Goal: Feedback & Contribution: Leave review/rating

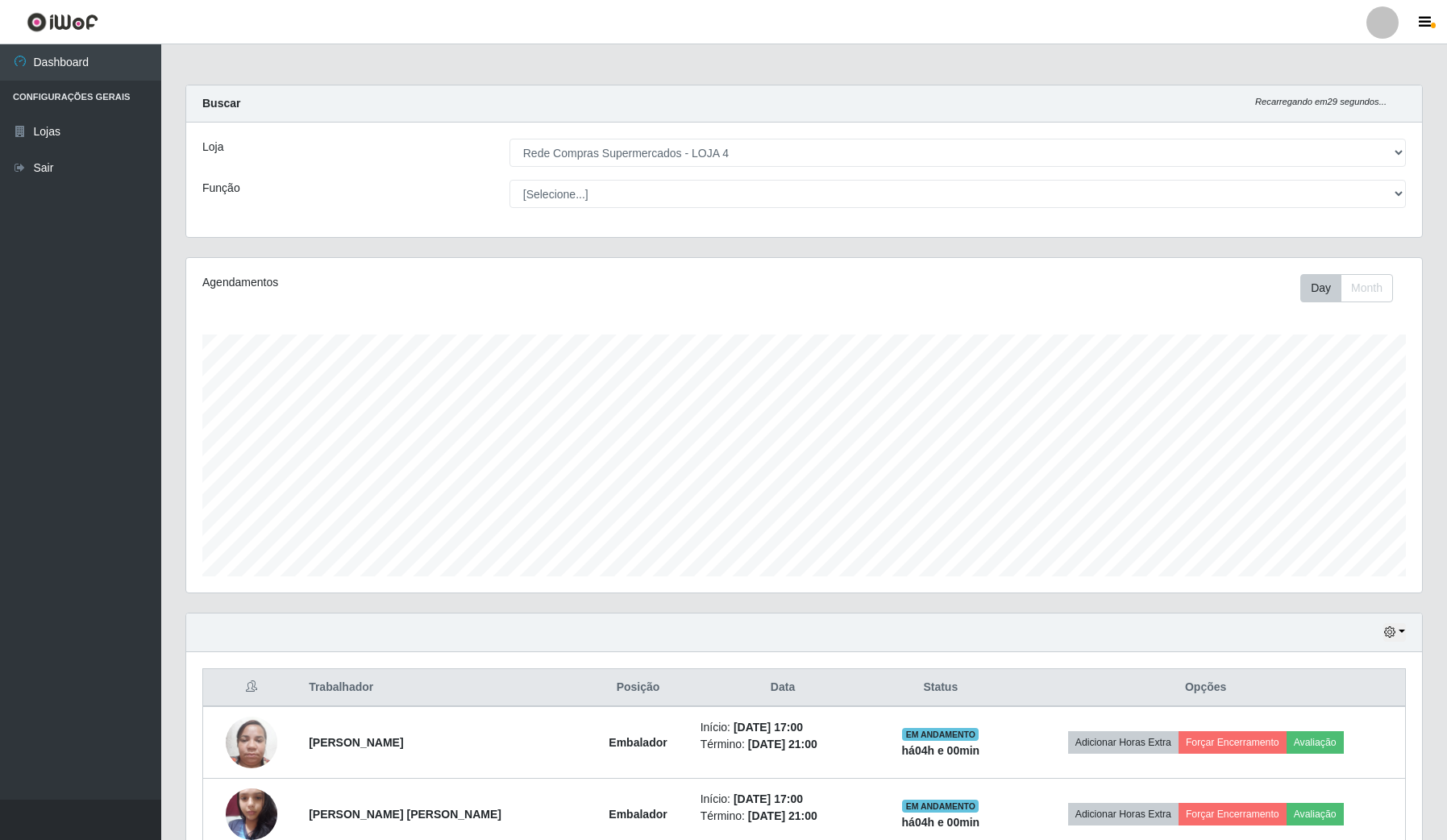
select select "159"
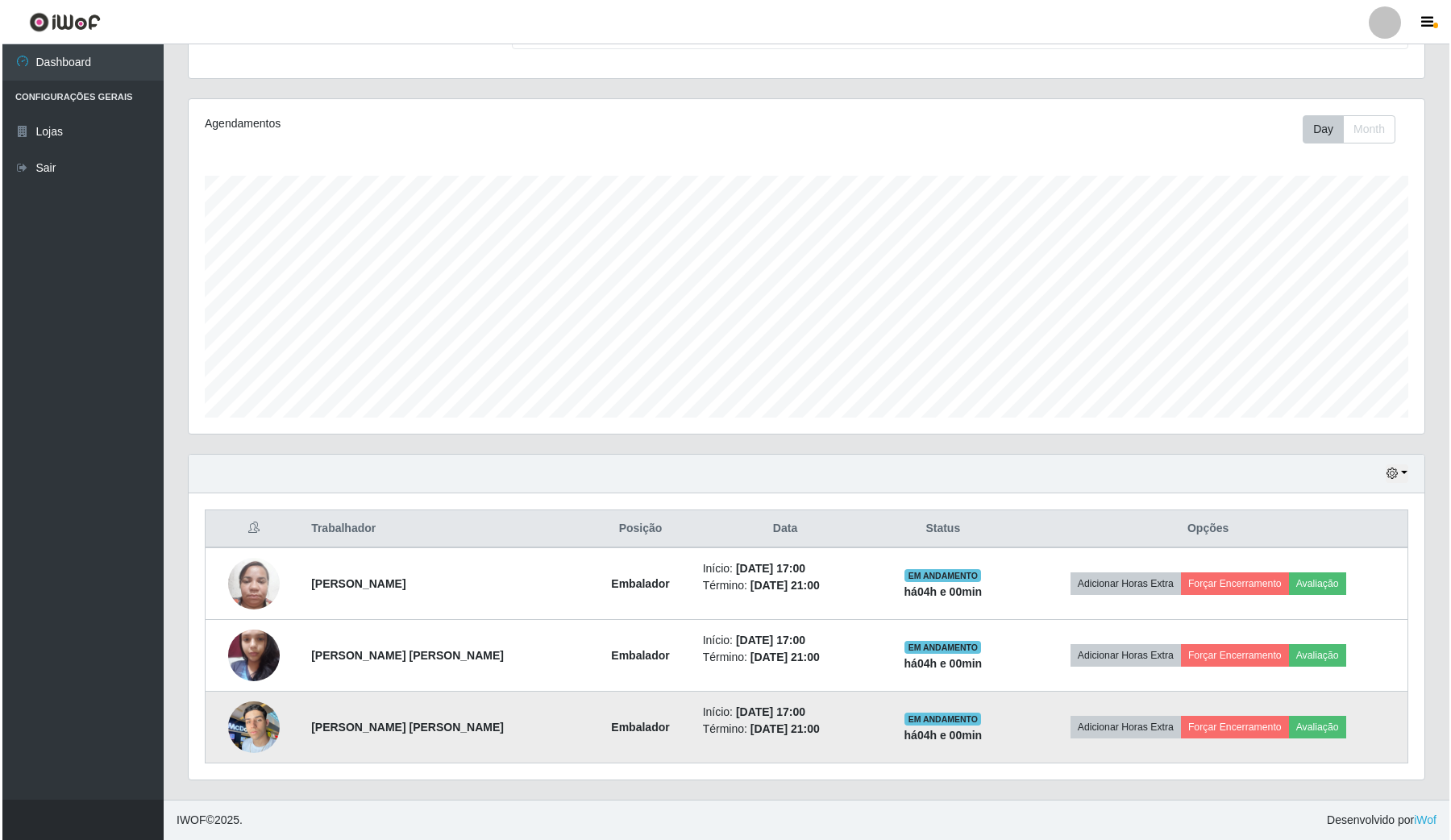
scroll to position [335, 1235]
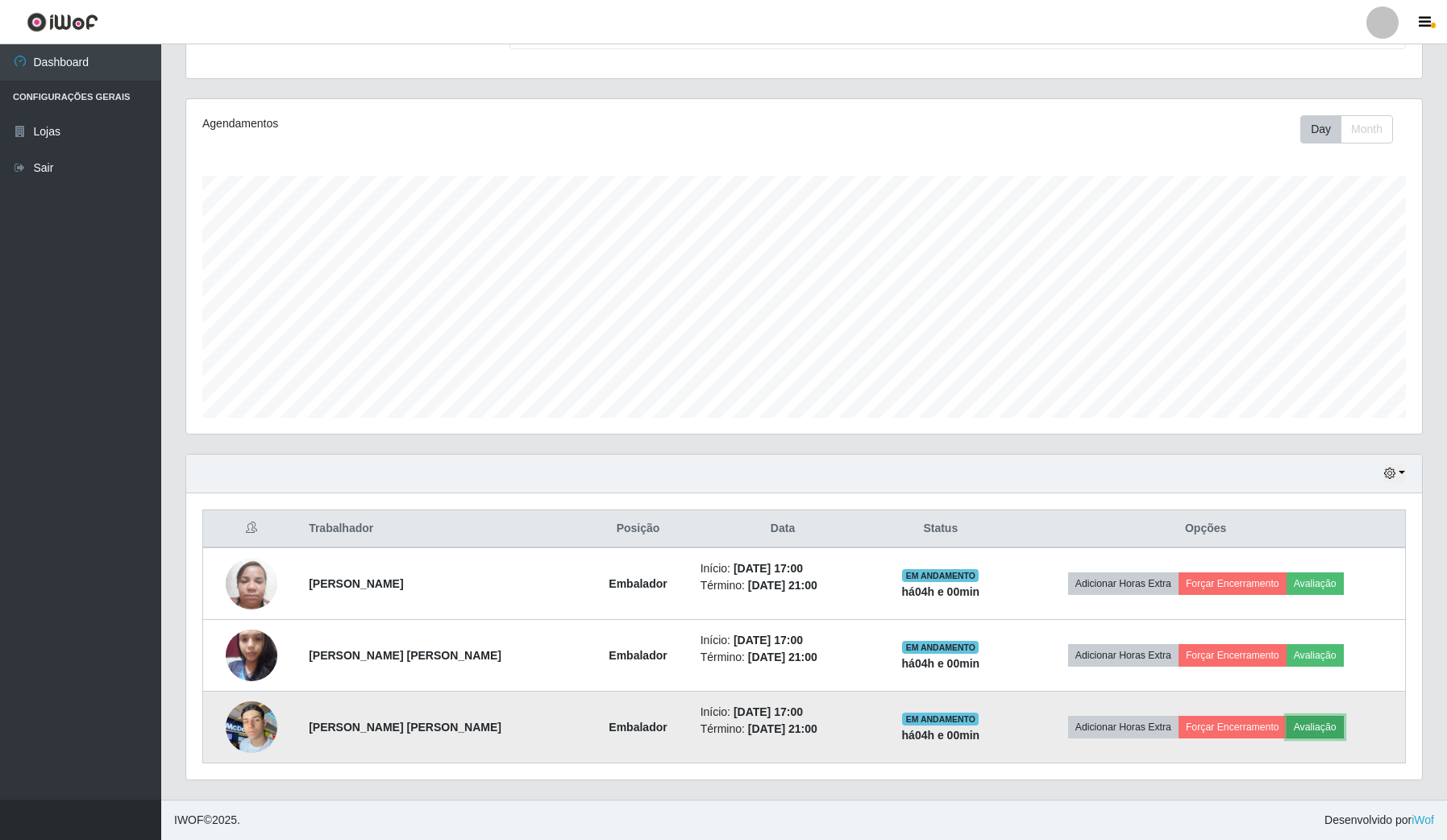
click at [1339, 723] on button "Avaliação" at bounding box center [1316, 727] width 57 height 23
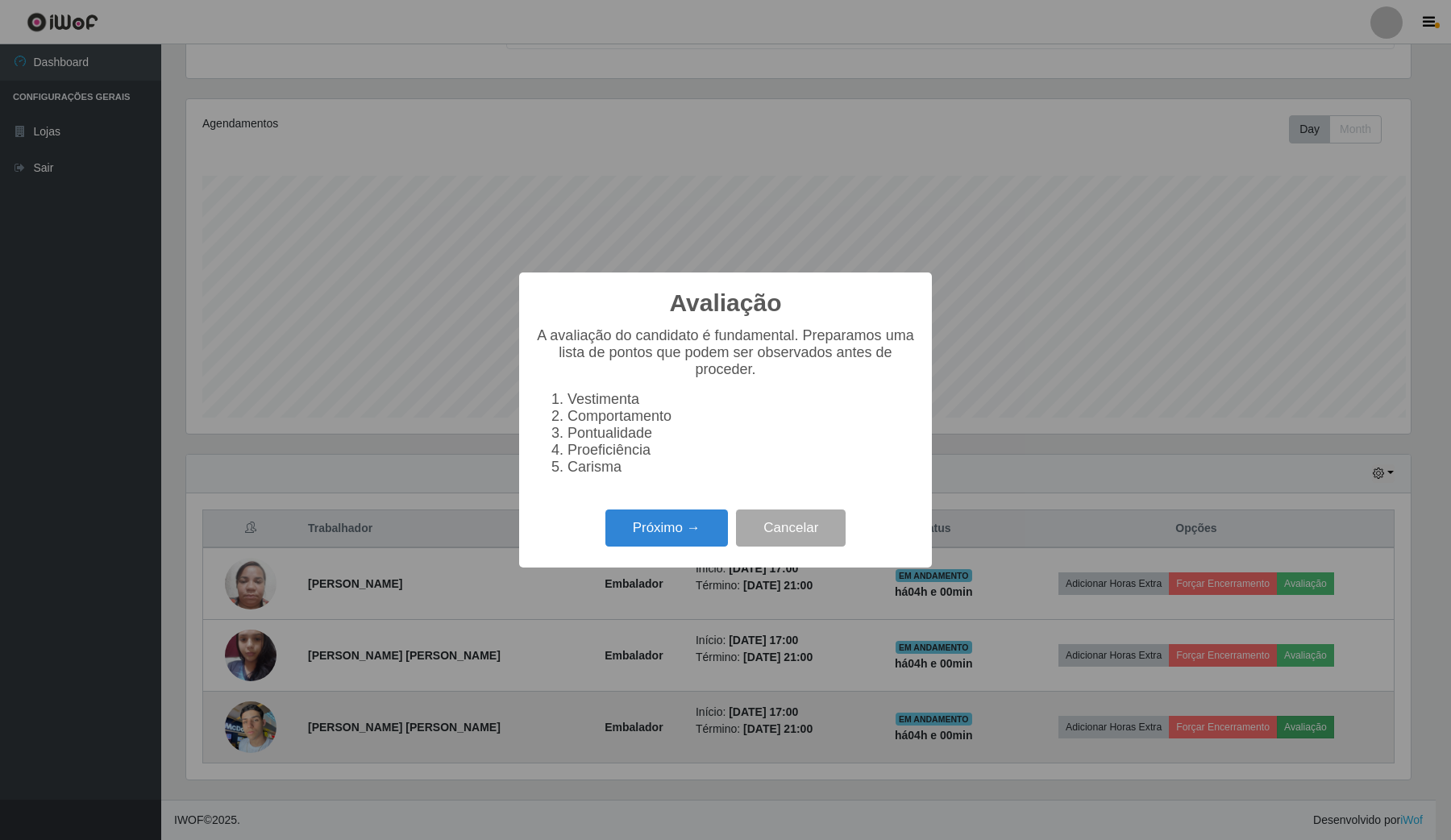
scroll to position [335, 1224]
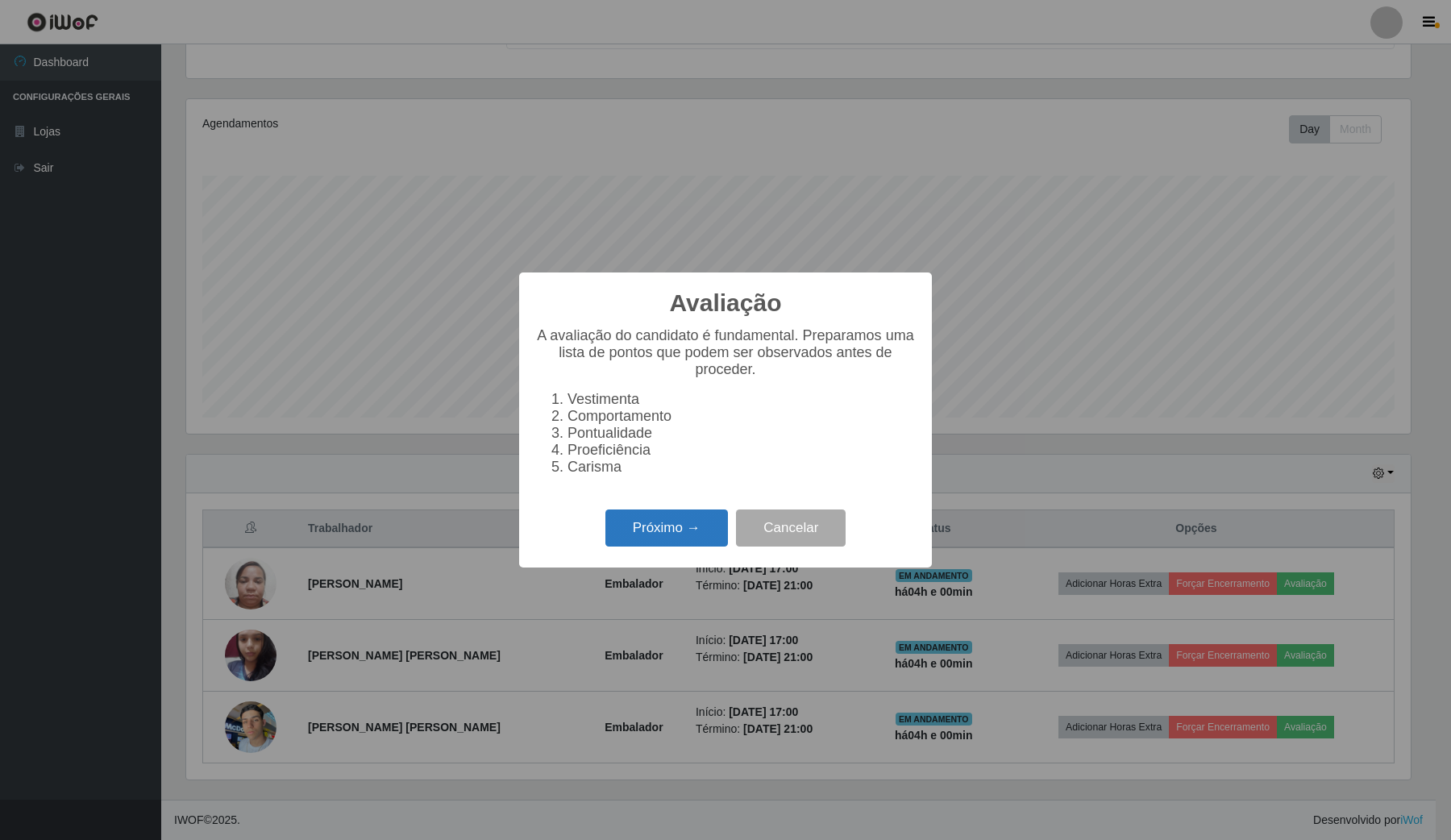
click at [656, 537] on button "Próximo →" at bounding box center [667, 528] width 122 height 38
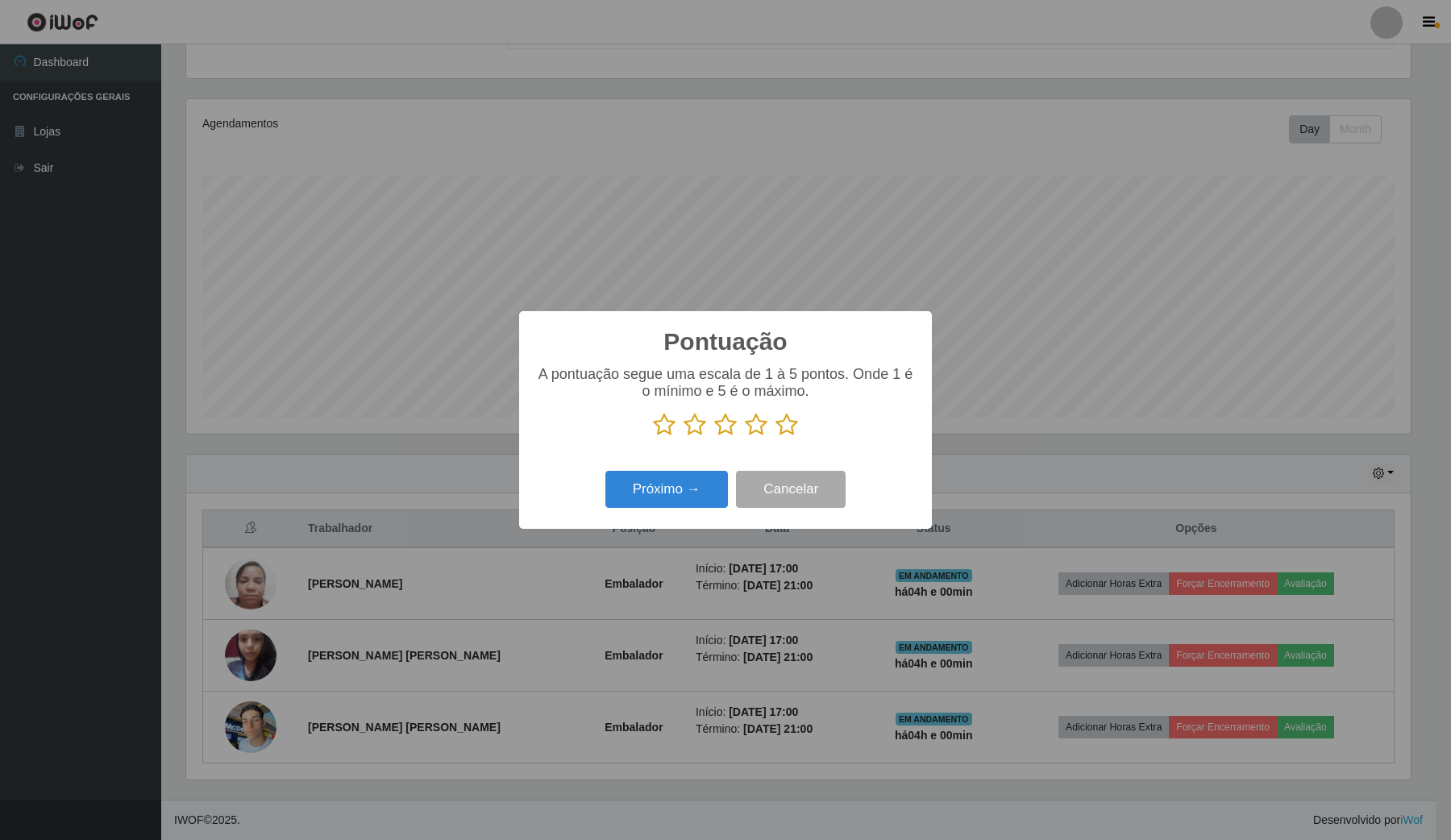
scroll to position [805571, 805103]
click at [790, 423] on icon at bounding box center [787, 425] width 23 height 24
click at [776, 437] on input "radio" at bounding box center [776, 437] width 0 height 0
click at [673, 483] on button "Próximo →" at bounding box center [667, 489] width 122 height 38
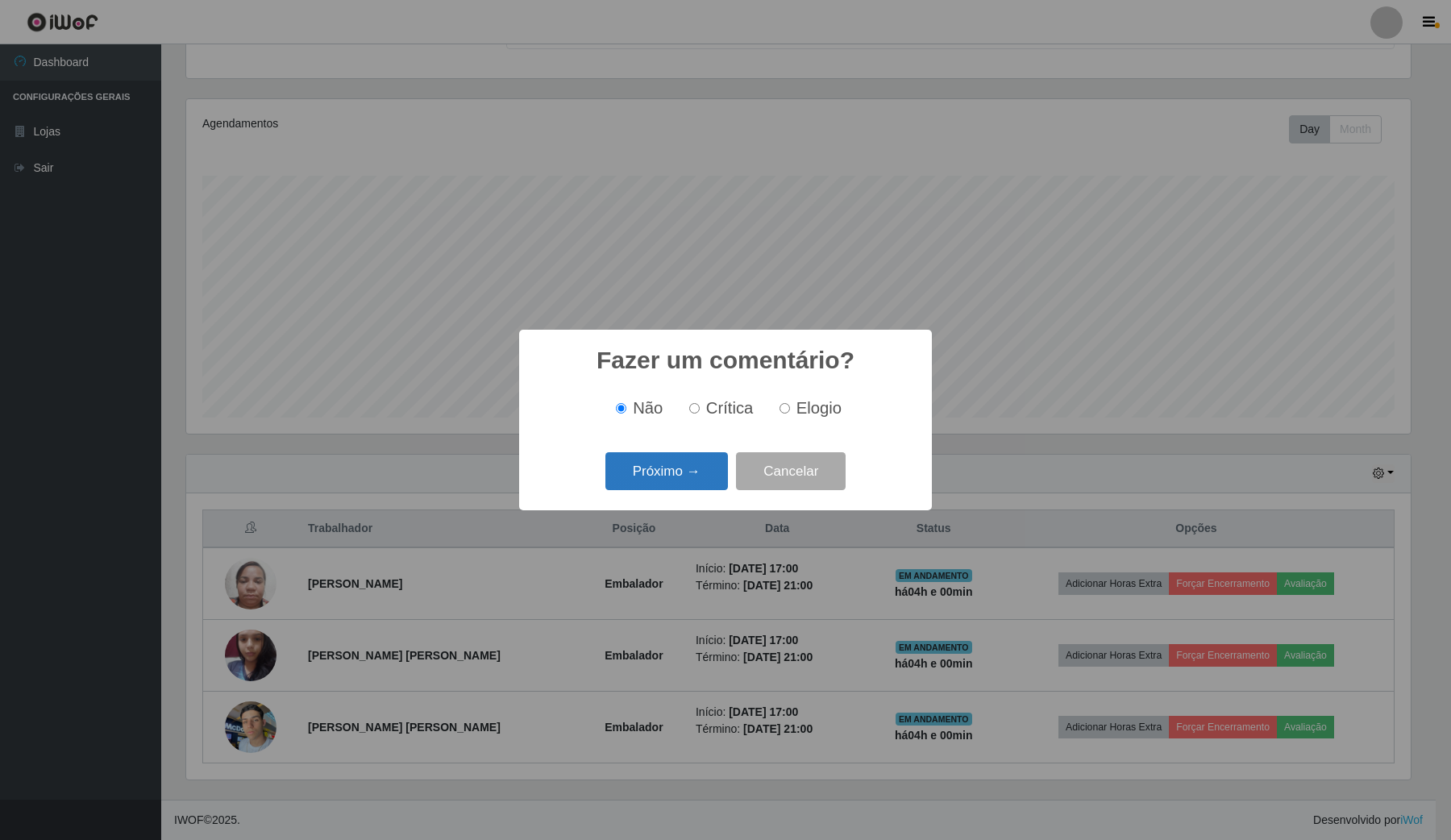
click at [659, 470] on button "Próximo →" at bounding box center [667, 471] width 122 height 38
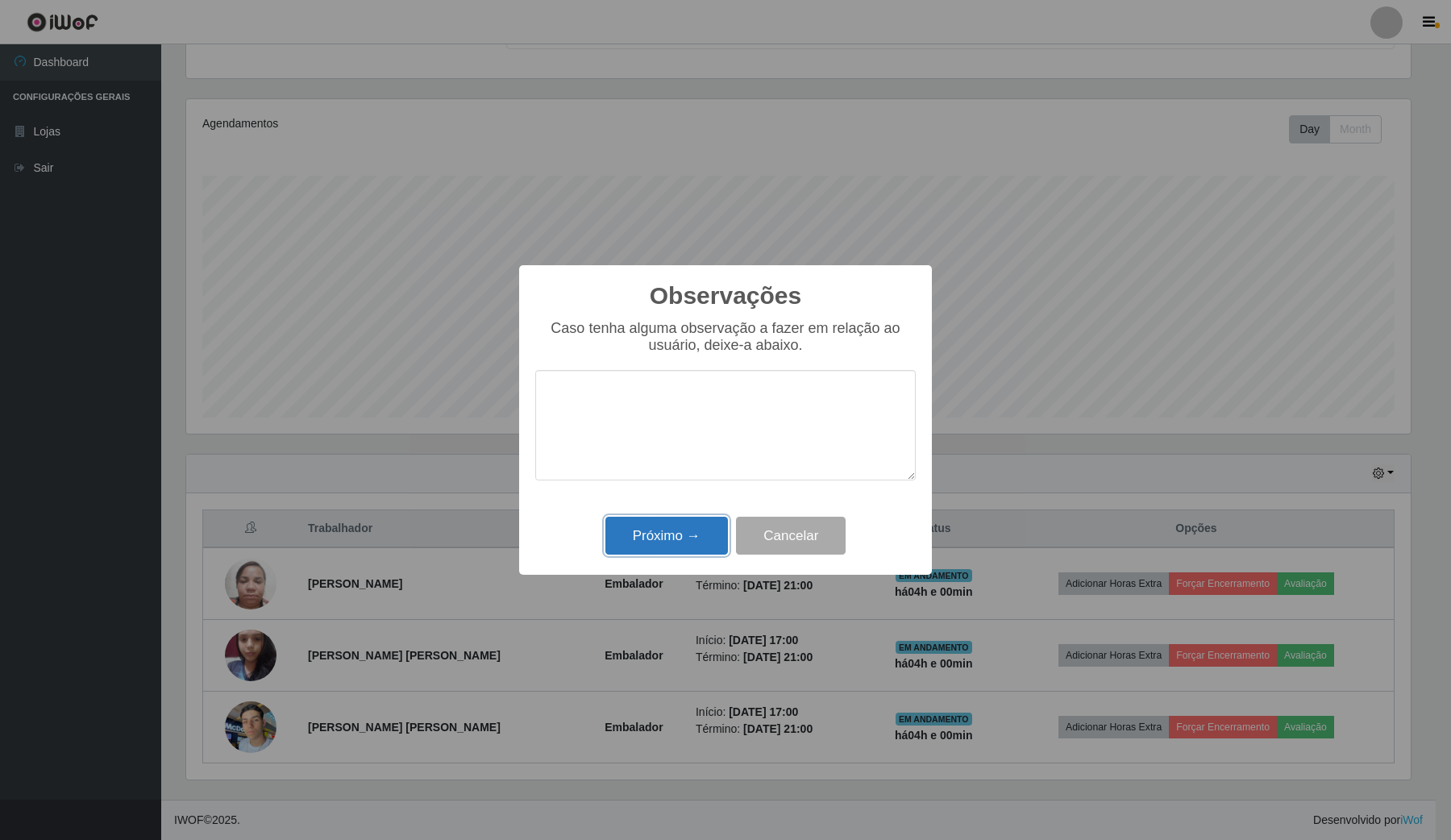
click at [680, 550] on button "Próximo →" at bounding box center [667, 535] width 122 height 38
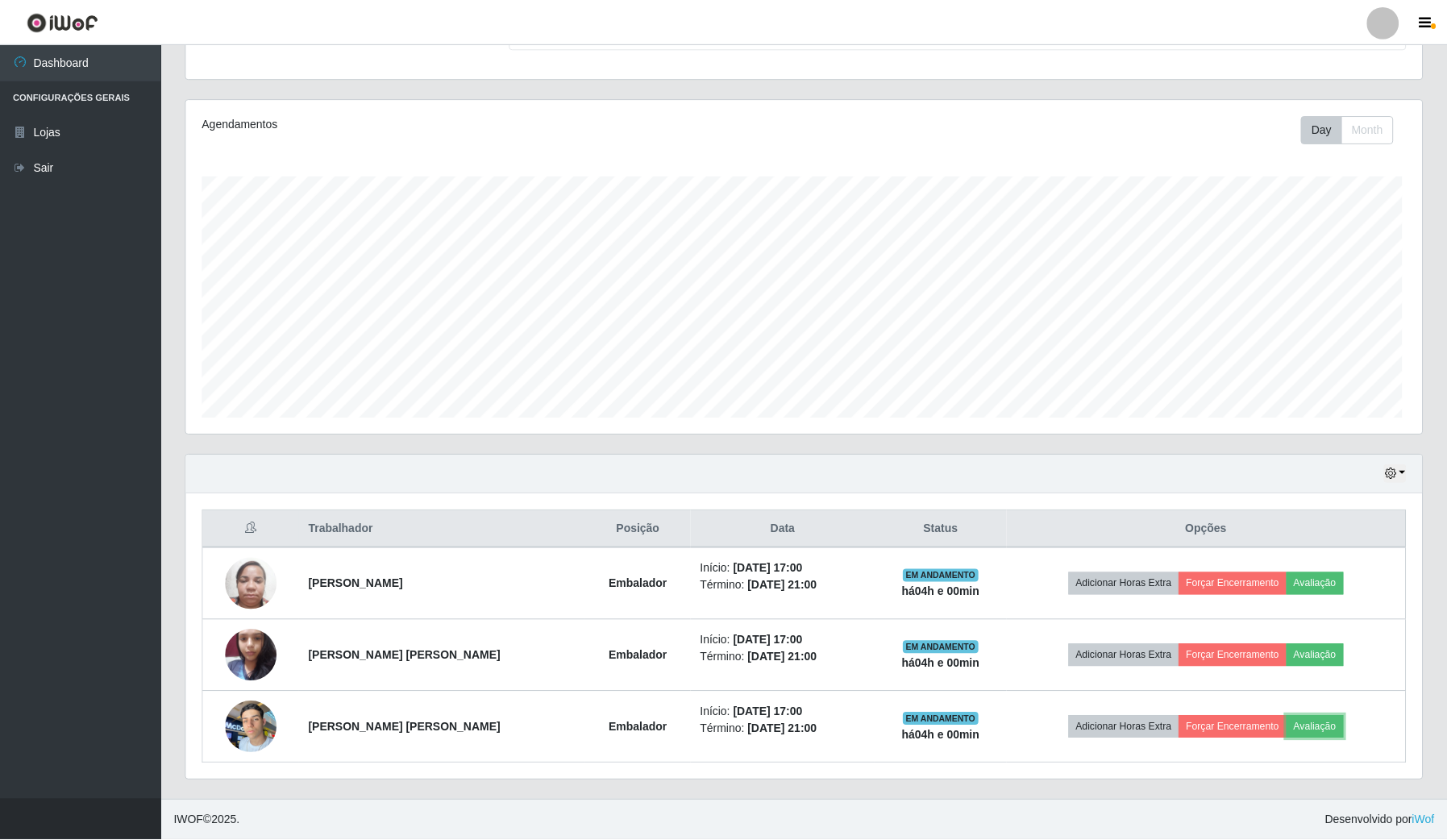
scroll to position [335, 1235]
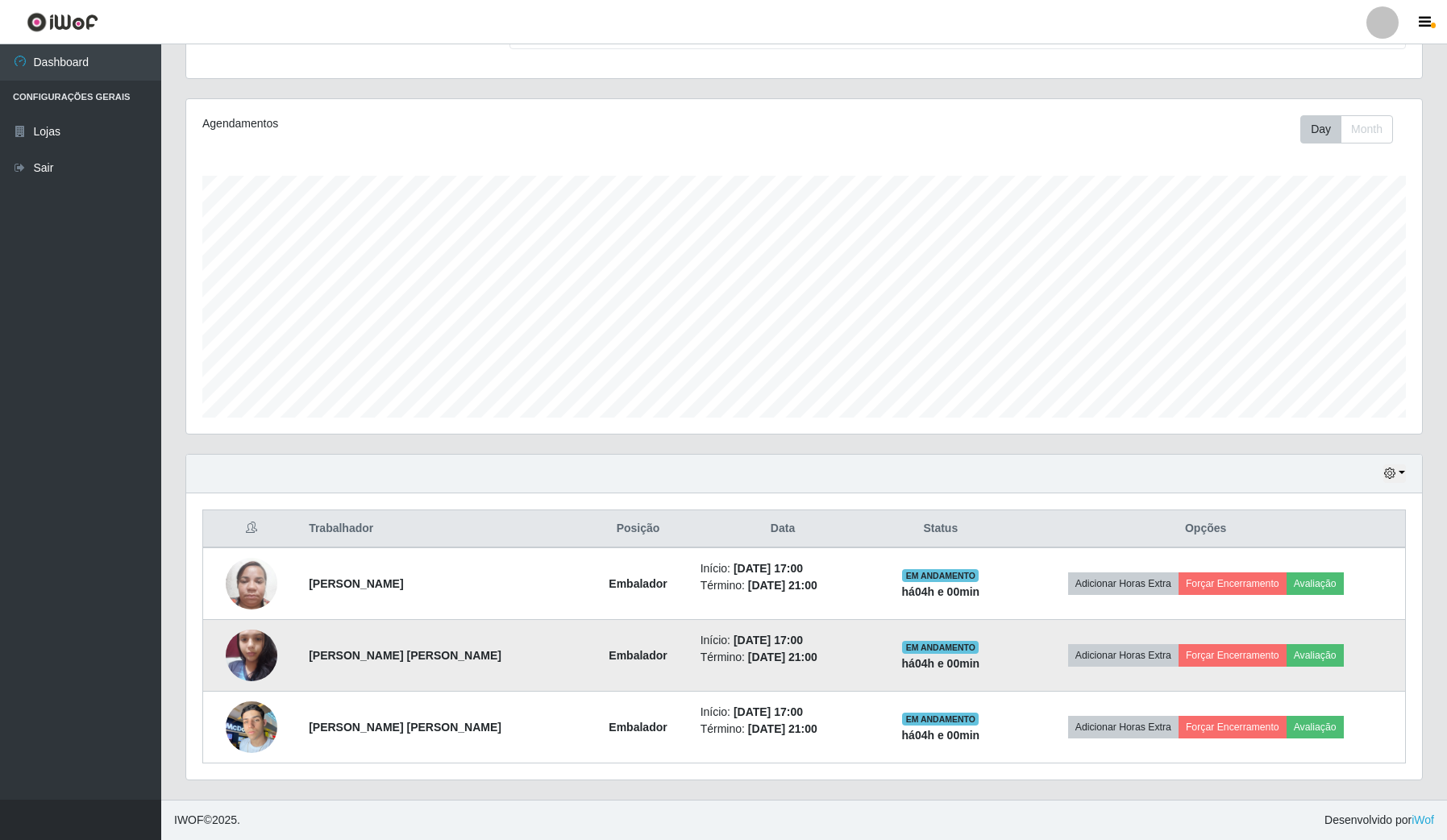
click at [272, 655] on img at bounding box center [252, 654] width 51 height 69
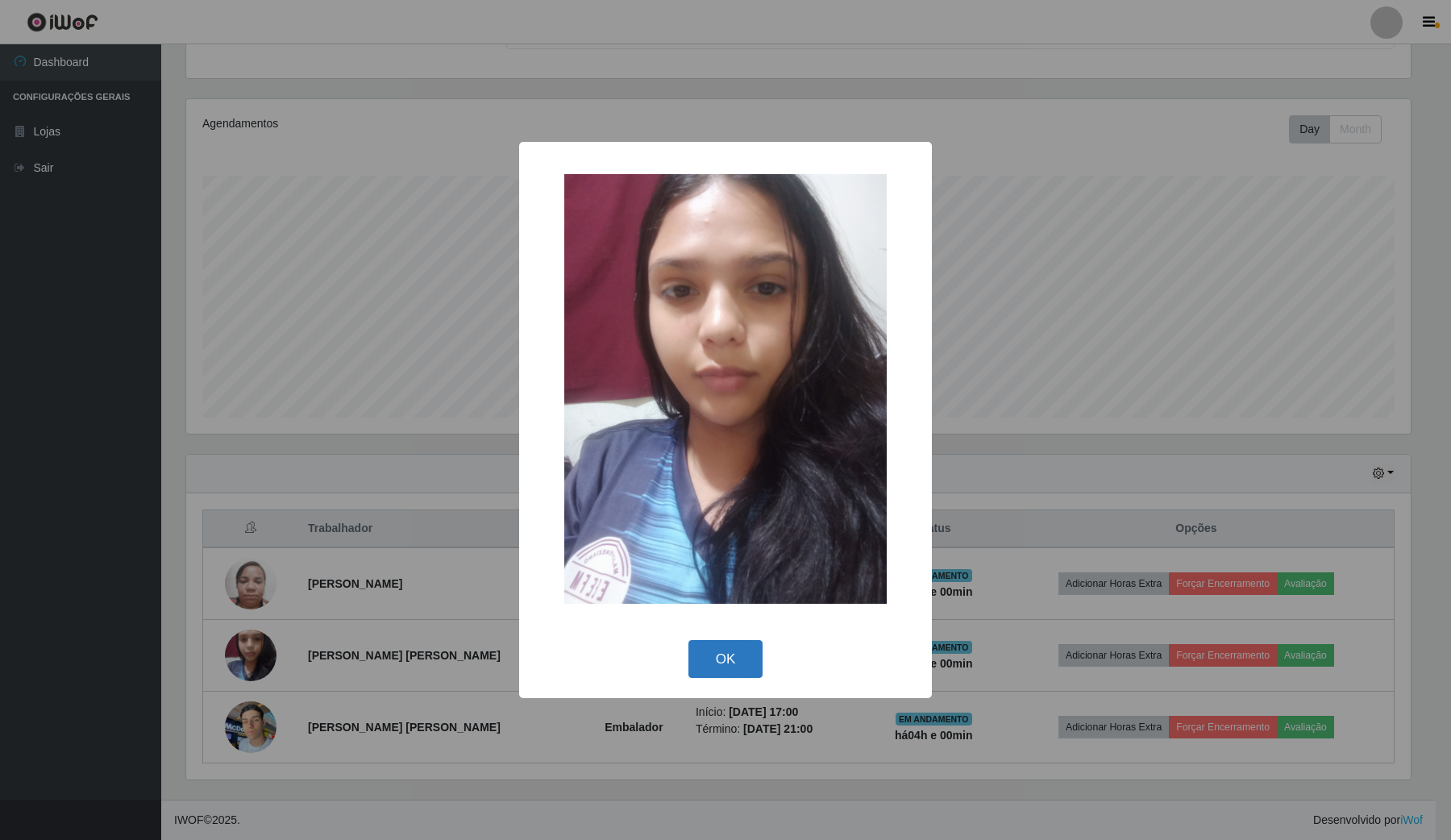
click at [730, 649] on button "OK" at bounding box center [726, 658] width 75 height 38
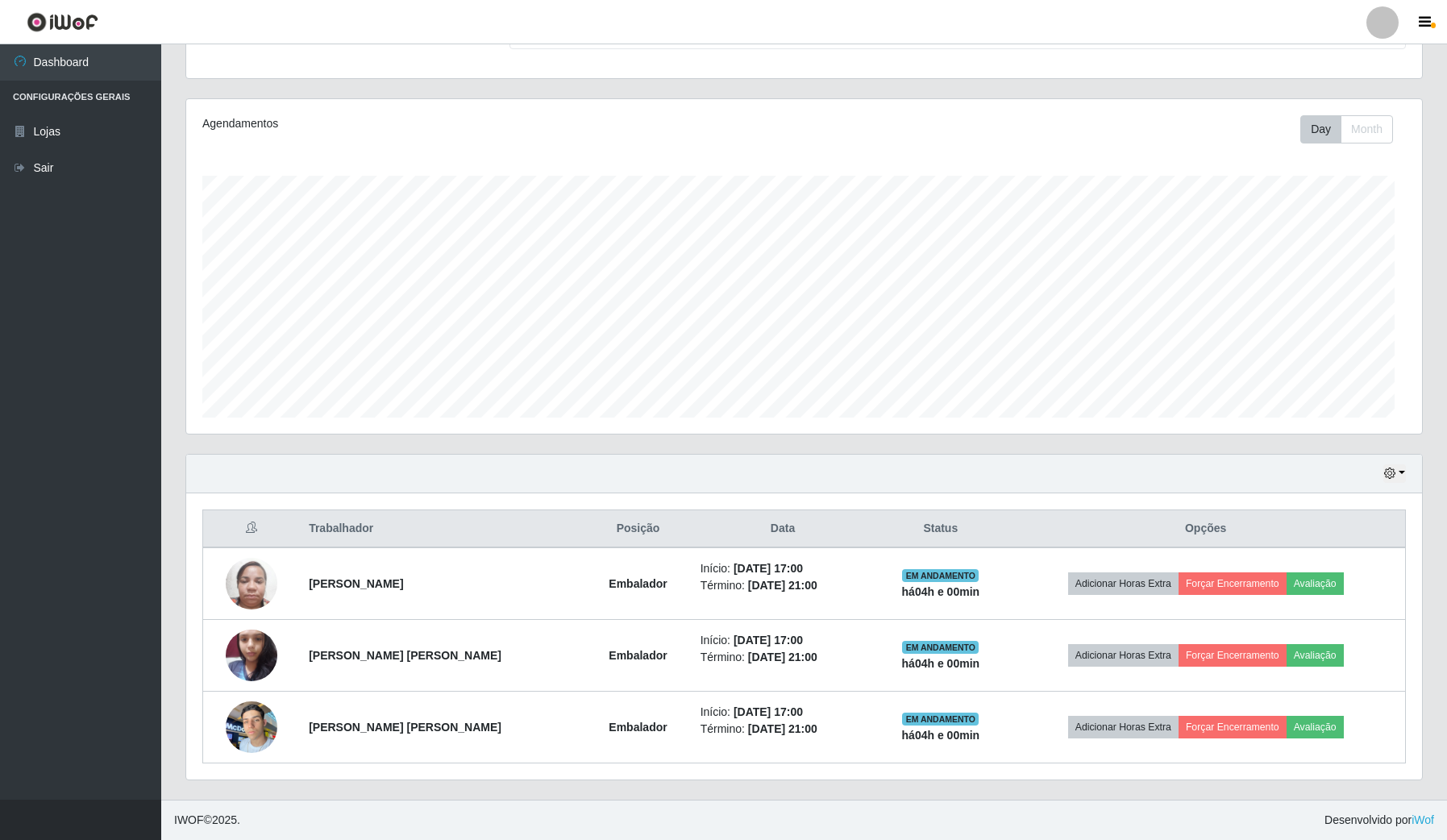
scroll to position [335, 1235]
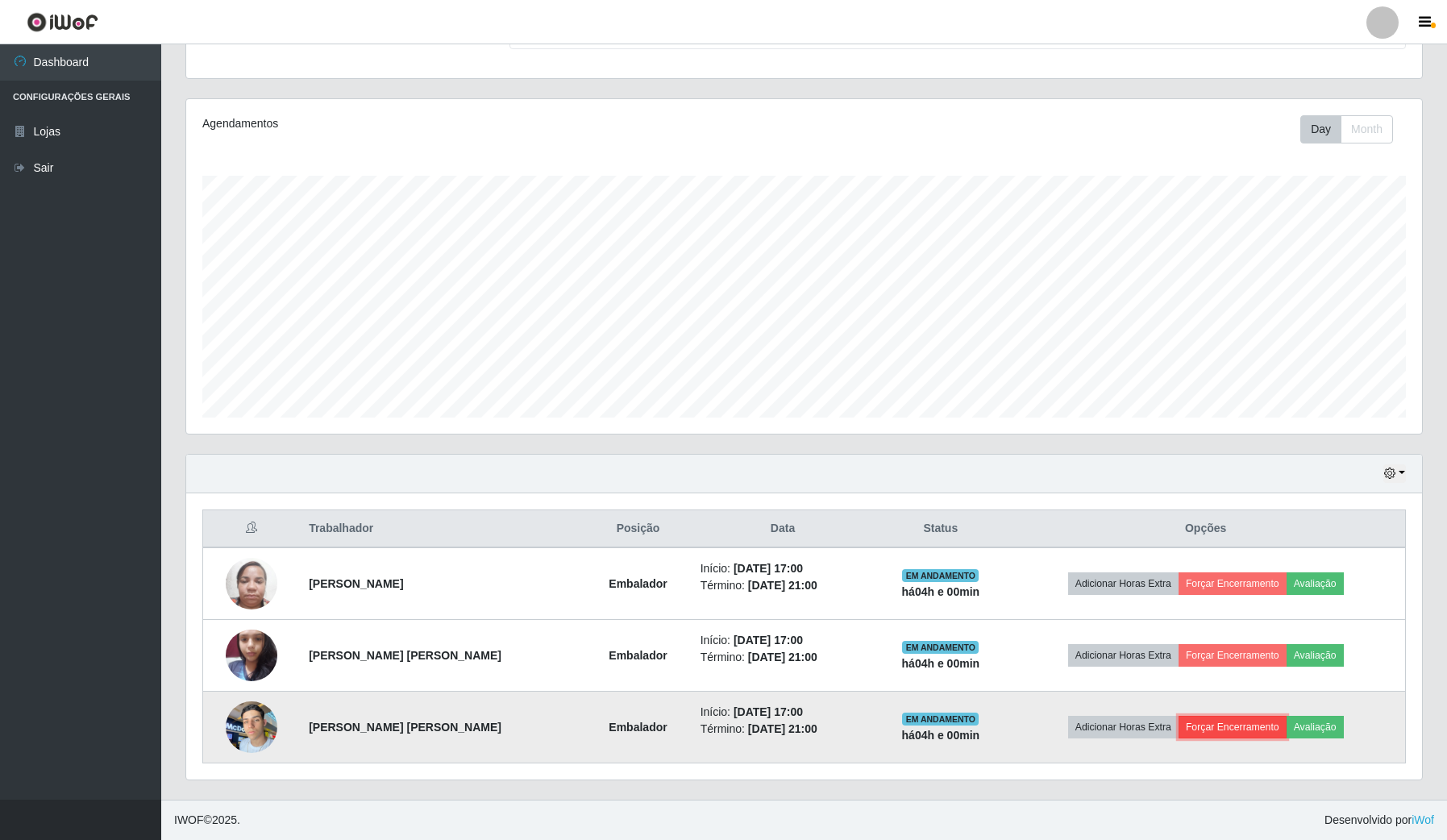
click at [1220, 716] on button "Forçar Encerramento" at bounding box center [1233, 727] width 108 height 23
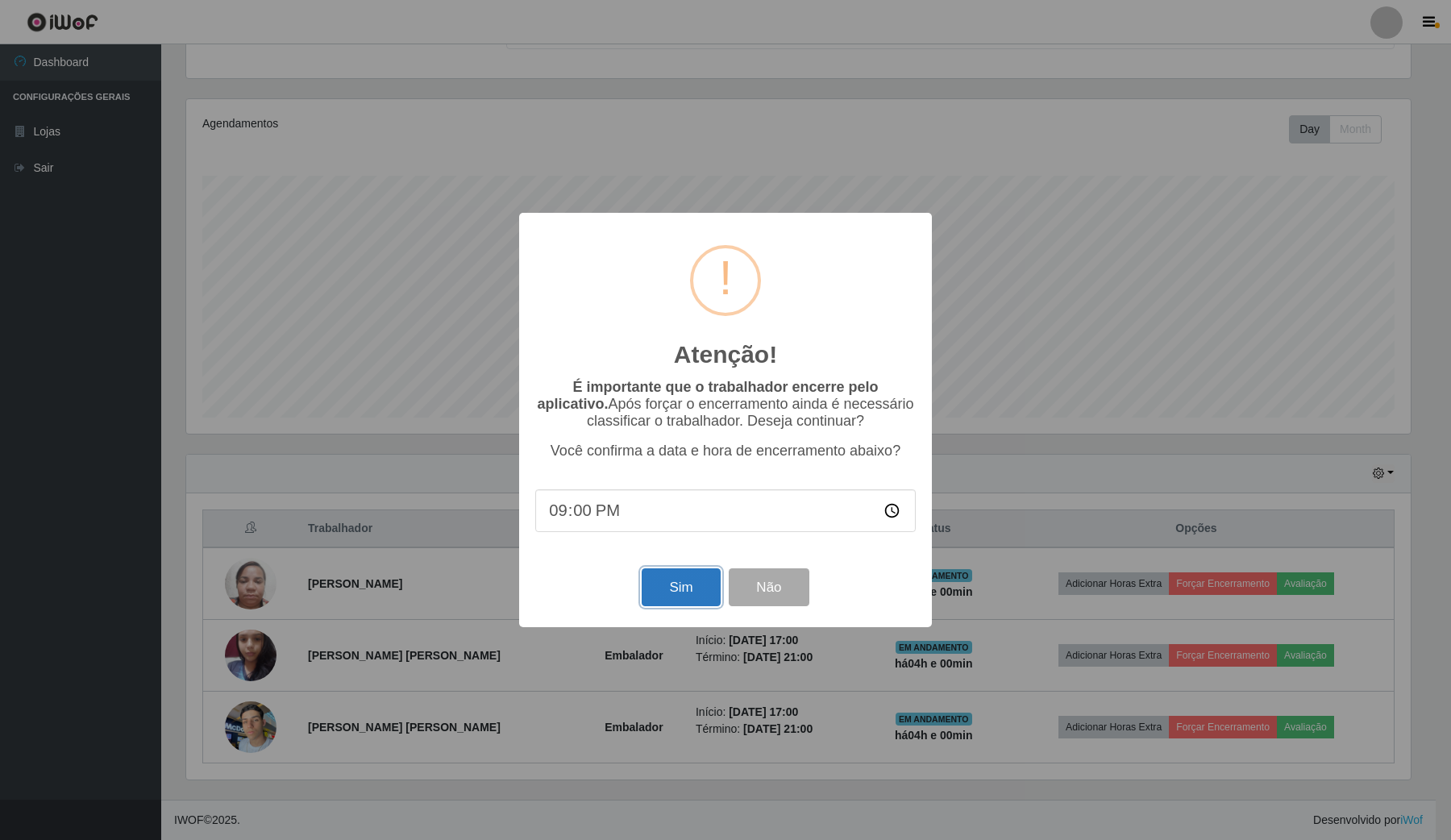
click at [691, 596] on button "Sim" at bounding box center [680, 586] width 78 height 38
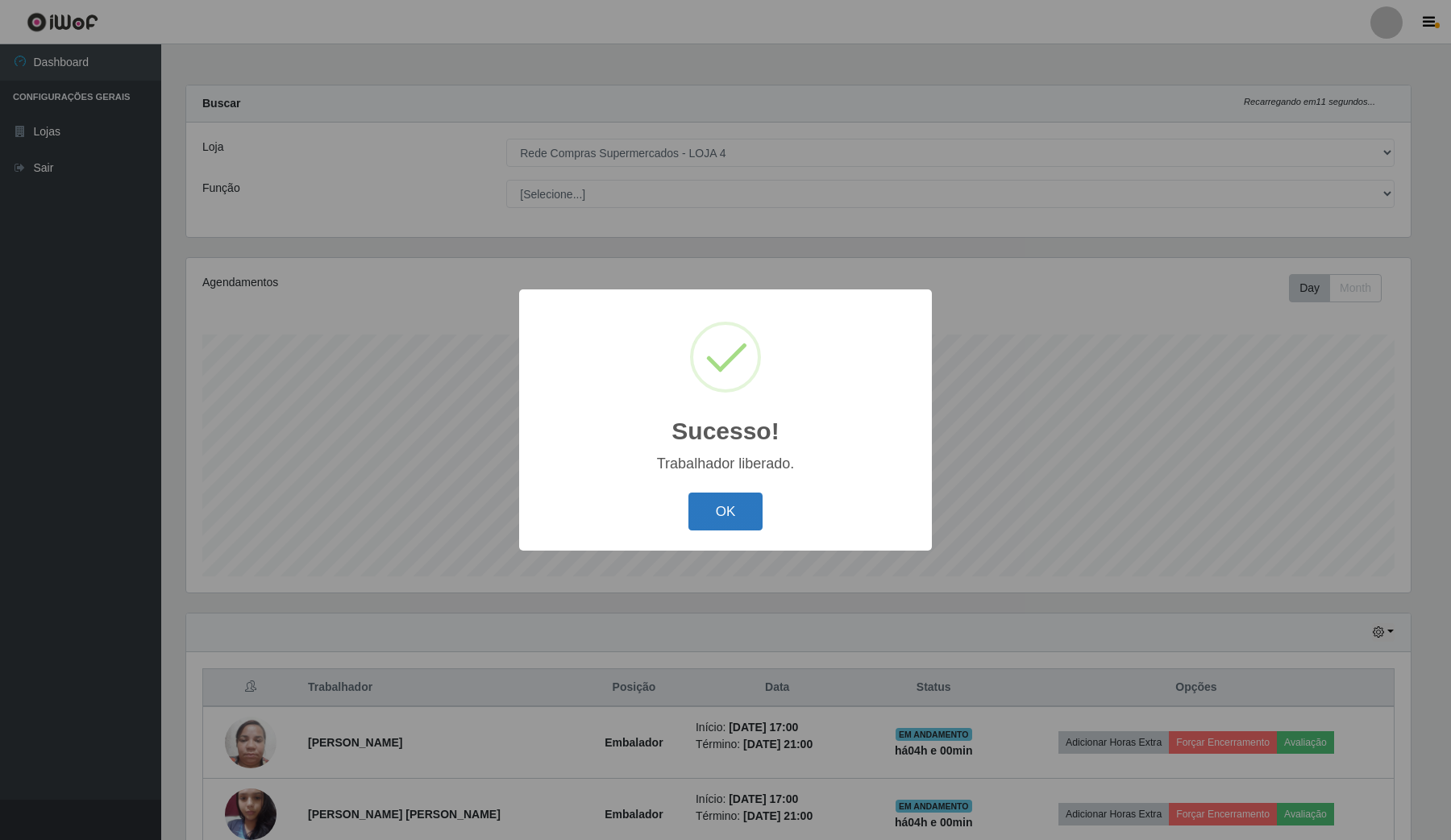
click at [715, 510] on button "OK" at bounding box center [726, 511] width 75 height 38
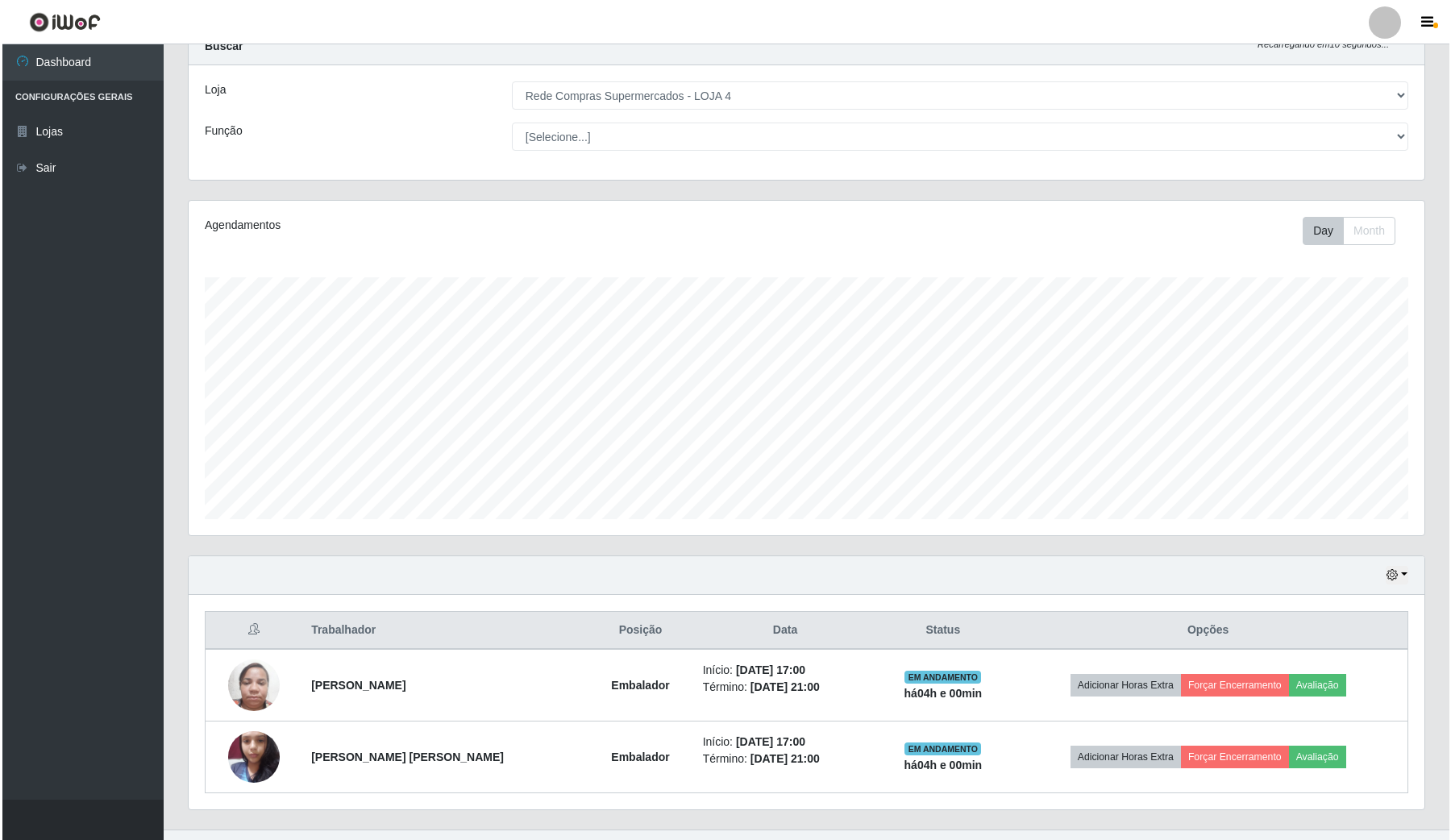
scroll to position [88, 0]
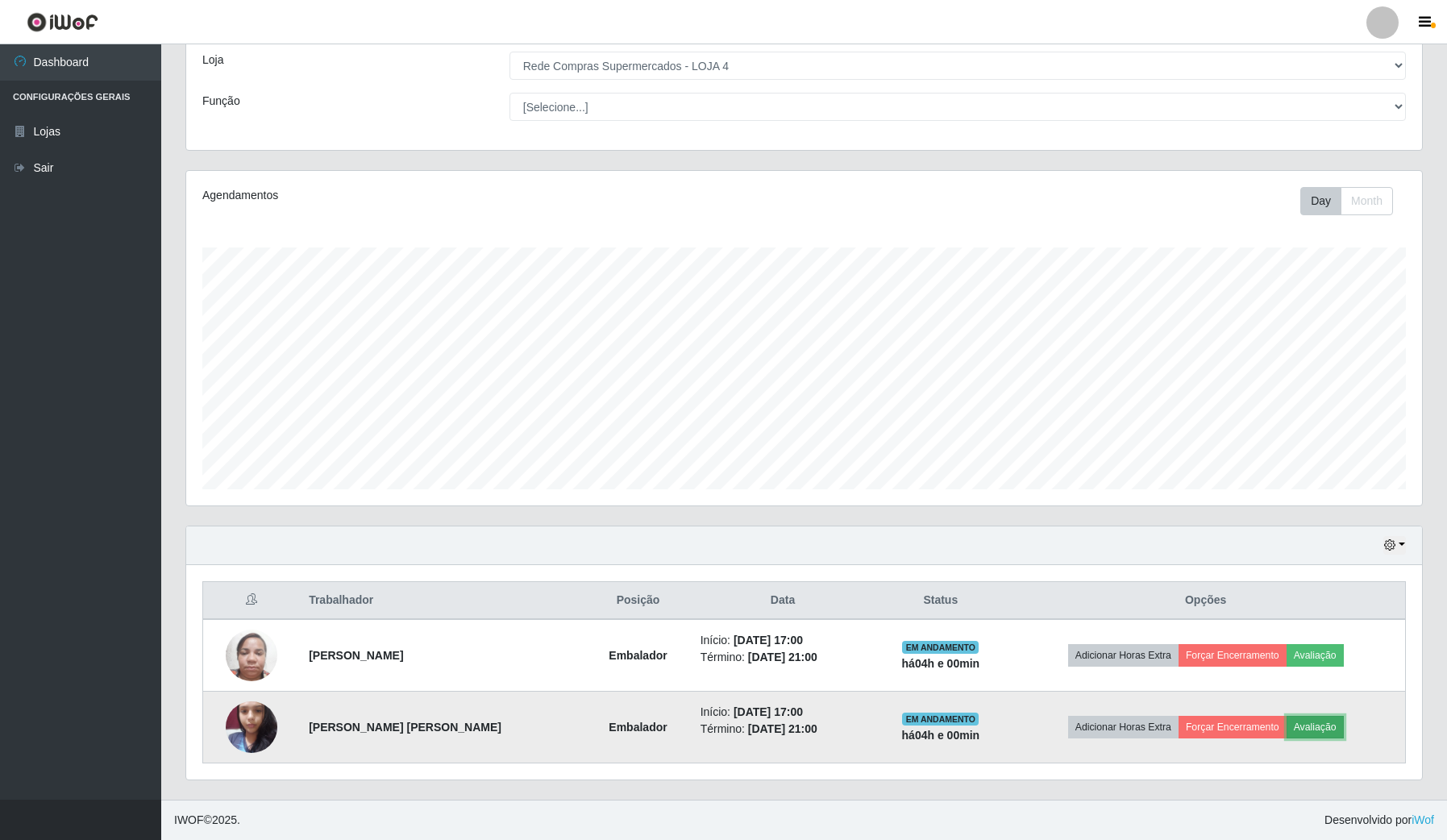
click at [1293, 723] on button "Avaliação" at bounding box center [1316, 727] width 57 height 23
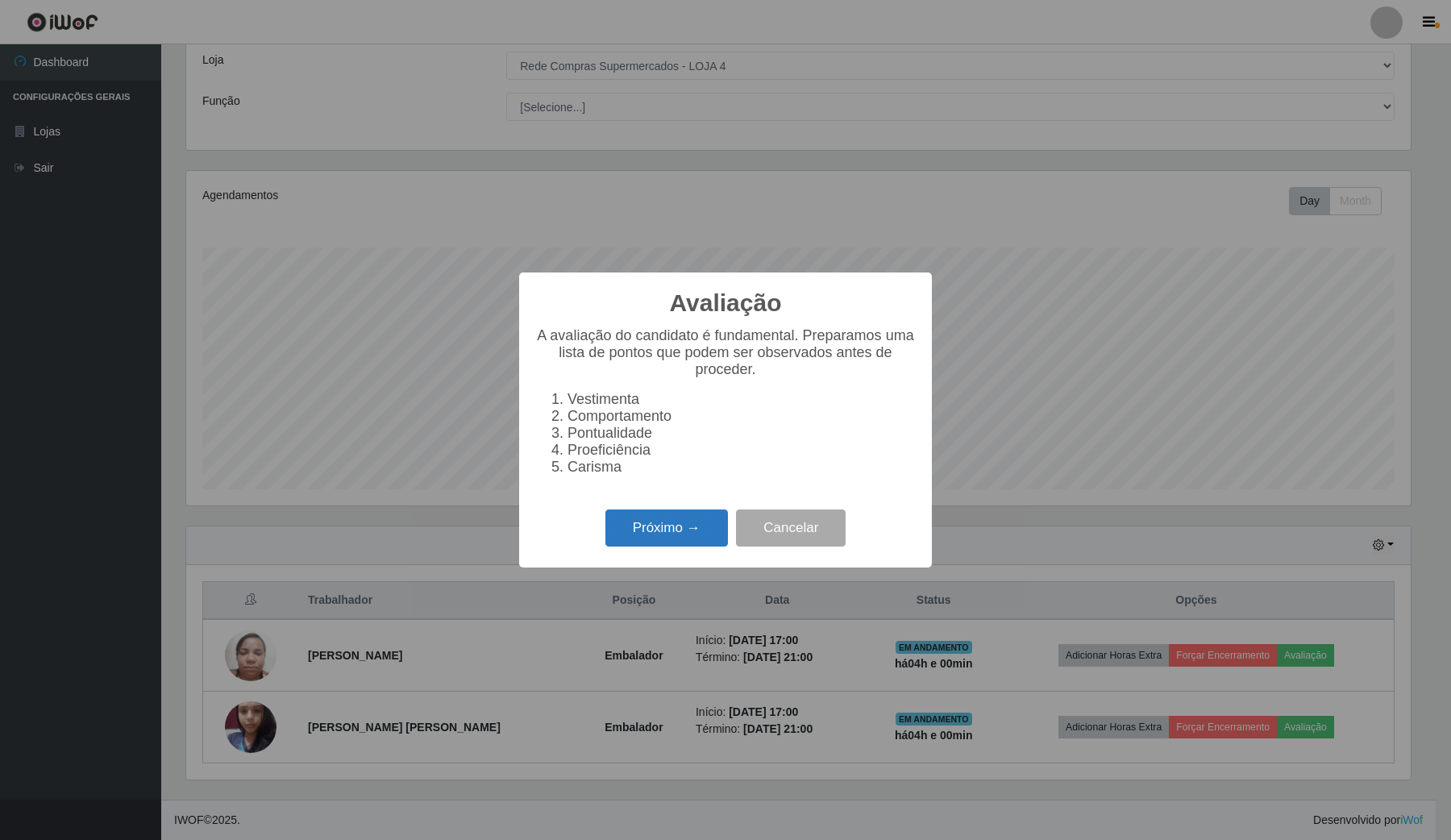
click at [646, 534] on button "Próximo →" at bounding box center [667, 528] width 122 height 38
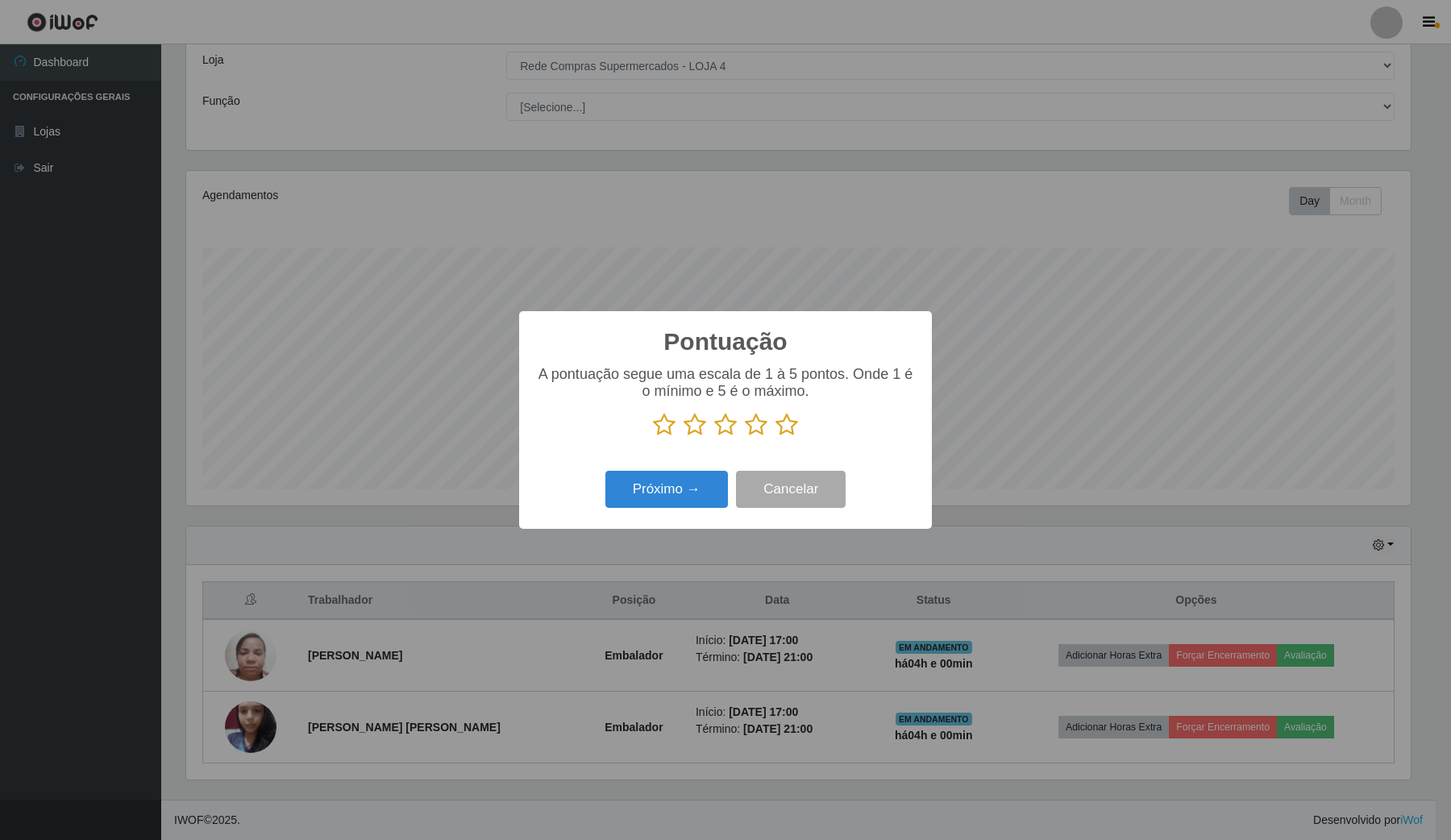
click at [792, 425] on icon at bounding box center [787, 425] width 23 height 24
click at [776, 437] on input "radio" at bounding box center [776, 437] width 0 height 0
click at [691, 505] on button "Próximo →" at bounding box center [667, 489] width 122 height 38
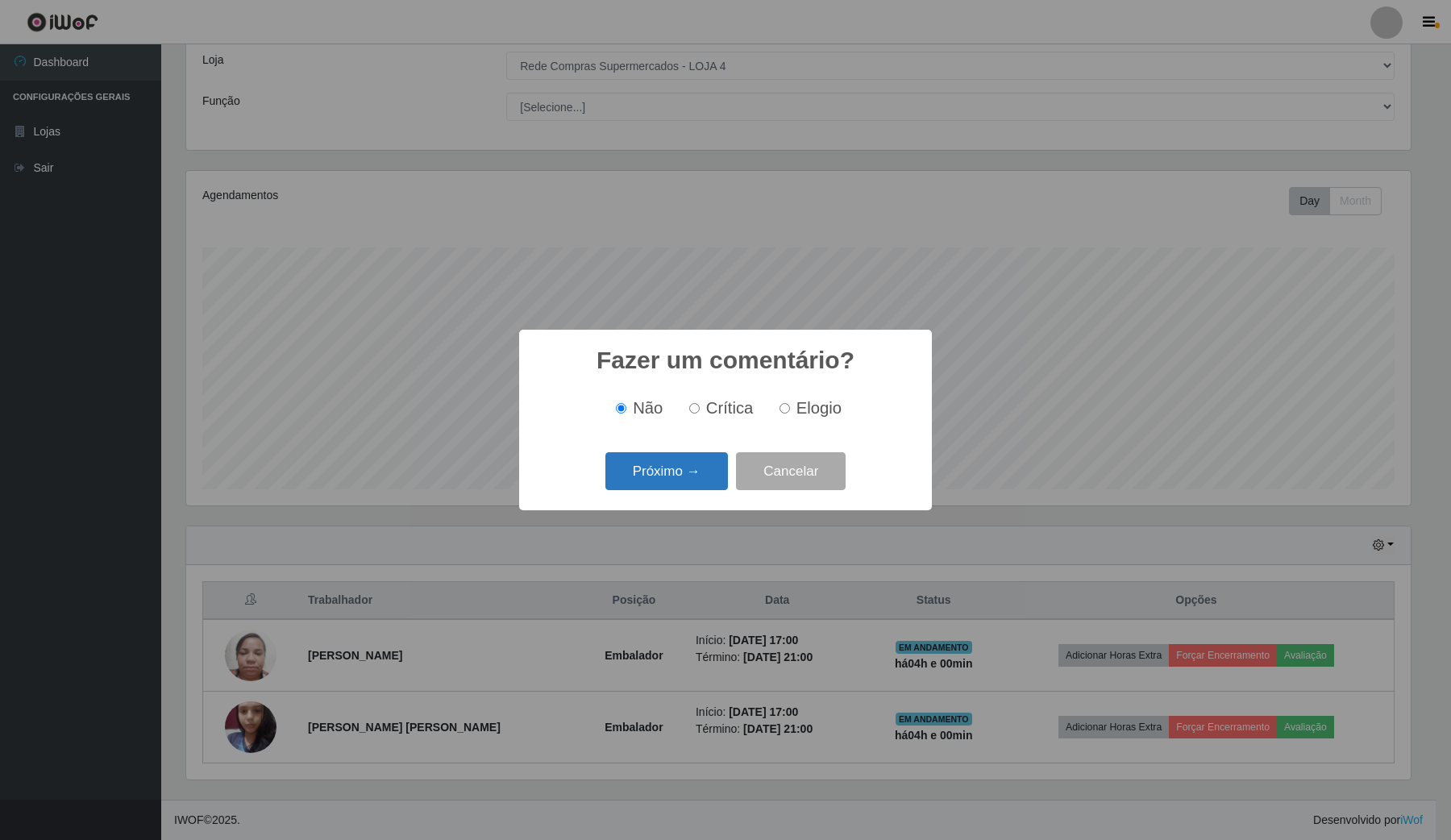
click at [681, 453] on button "Próximo →" at bounding box center [667, 471] width 122 height 38
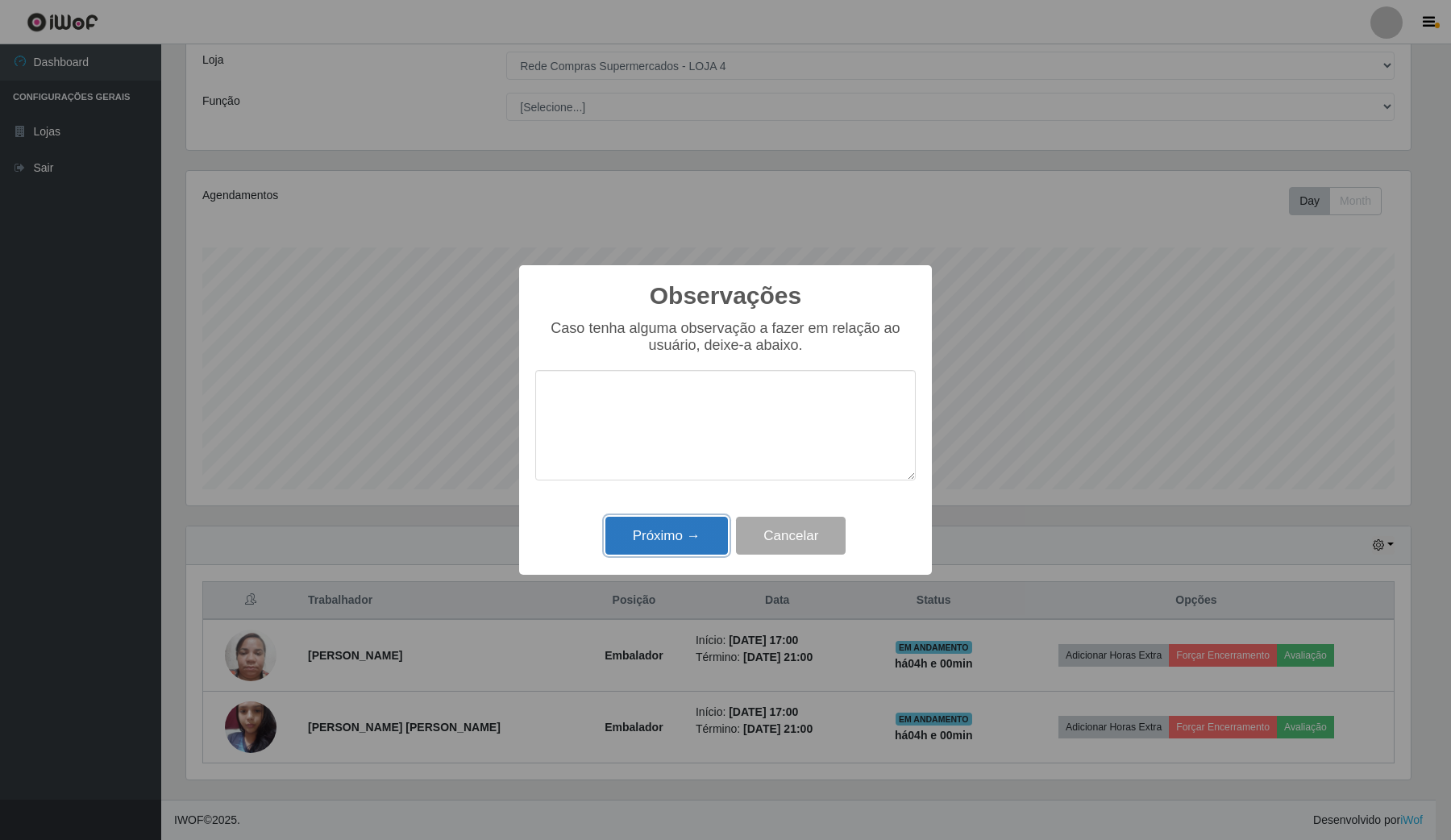
click at [668, 536] on button "Próximo →" at bounding box center [667, 535] width 122 height 38
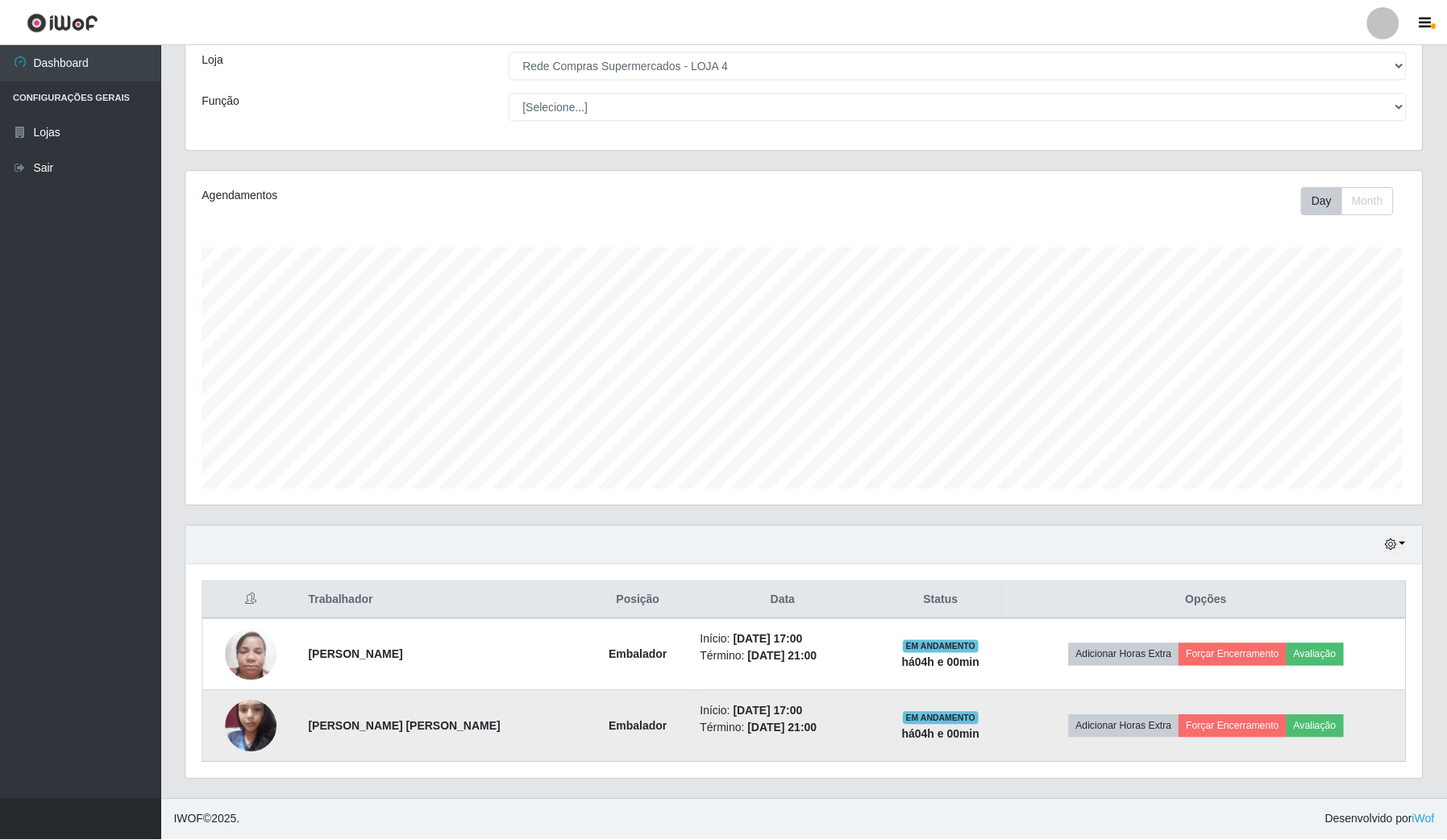
scroll to position [335, 1235]
click at [1241, 719] on button "Forçar Encerramento" at bounding box center [1233, 727] width 108 height 23
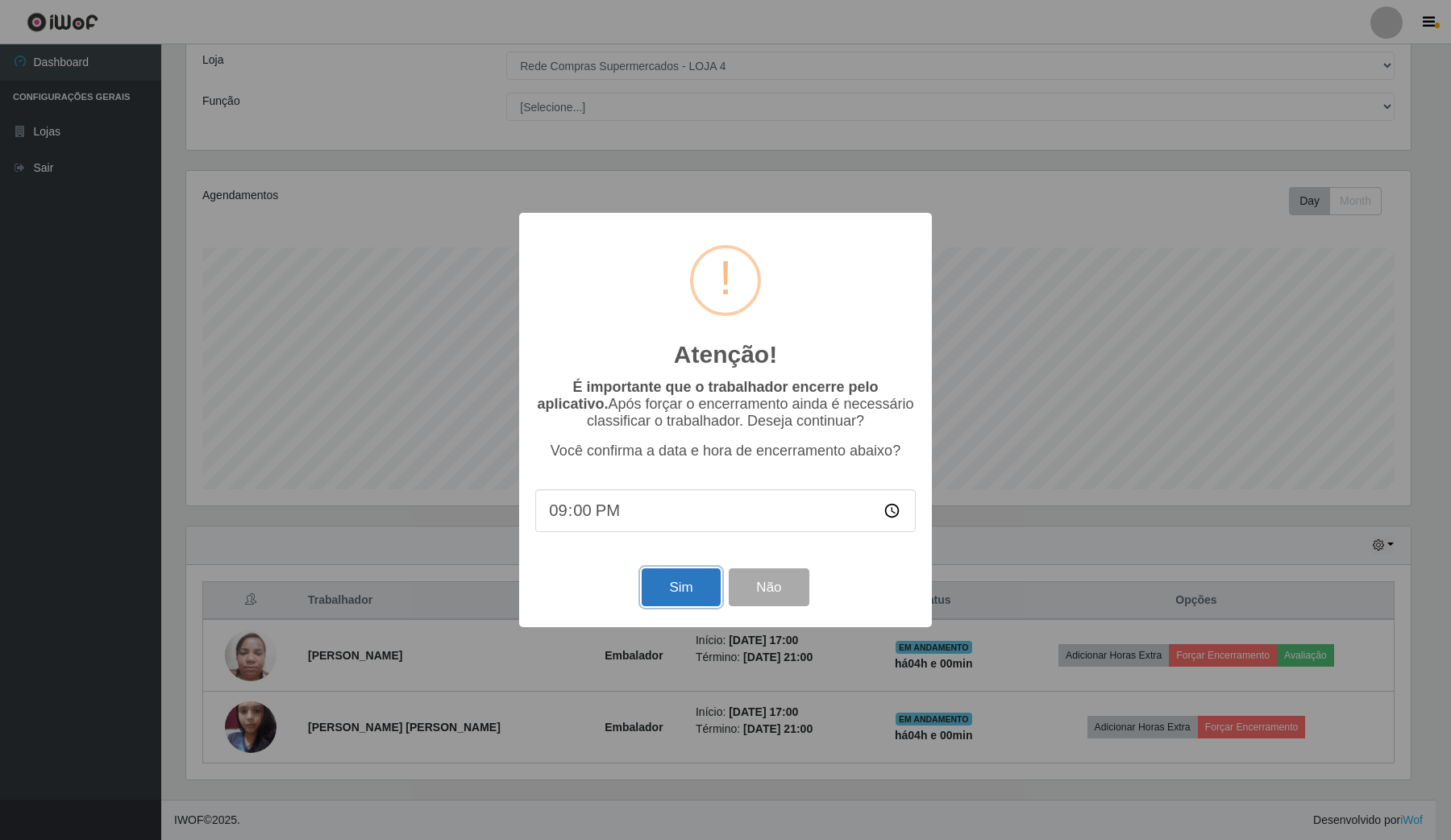
click at [684, 599] on button "Sim" at bounding box center [680, 586] width 78 height 38
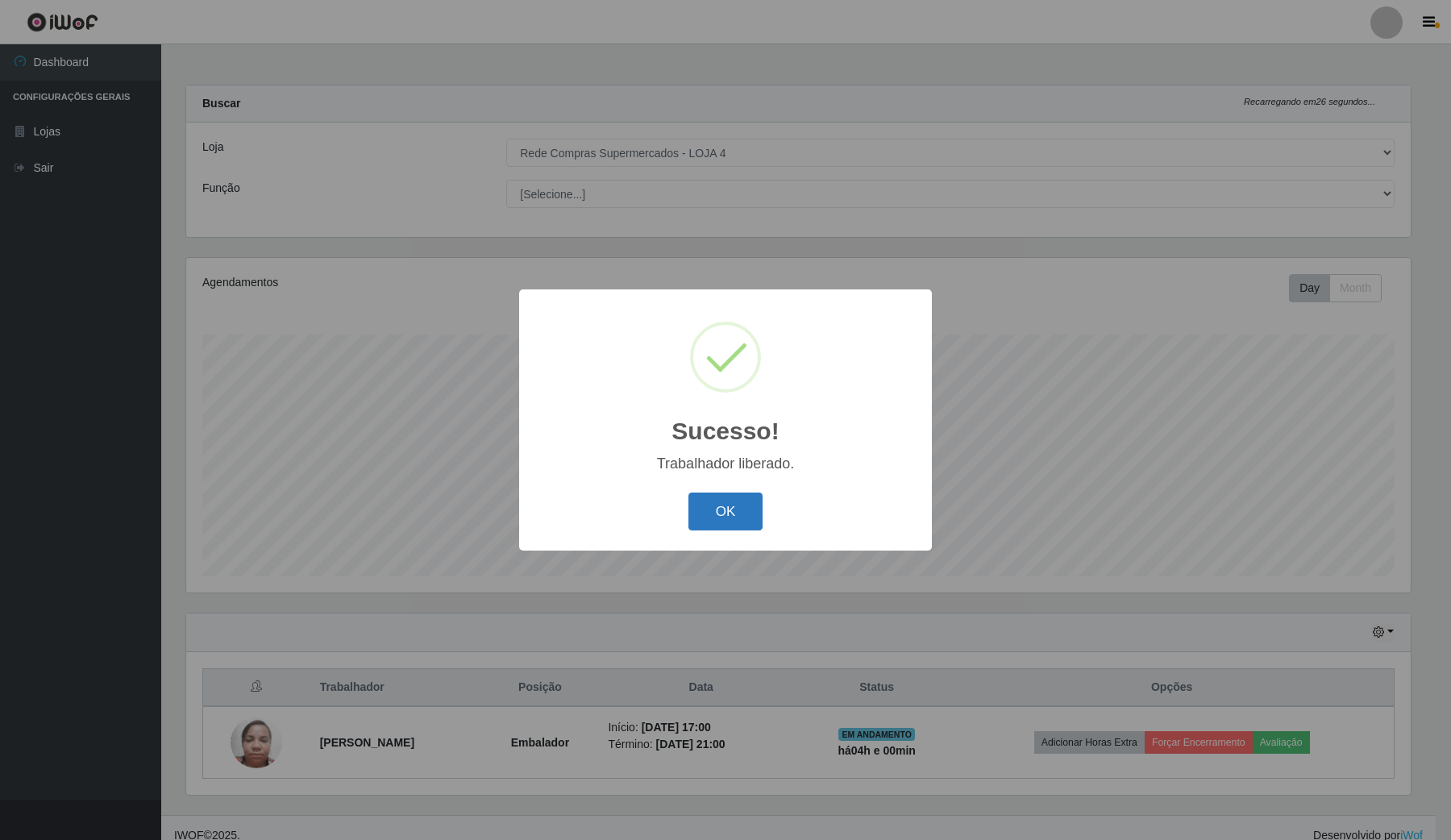
click at [731, 514] on button "OK" at bounding box center [726, 511] width 75 height 38
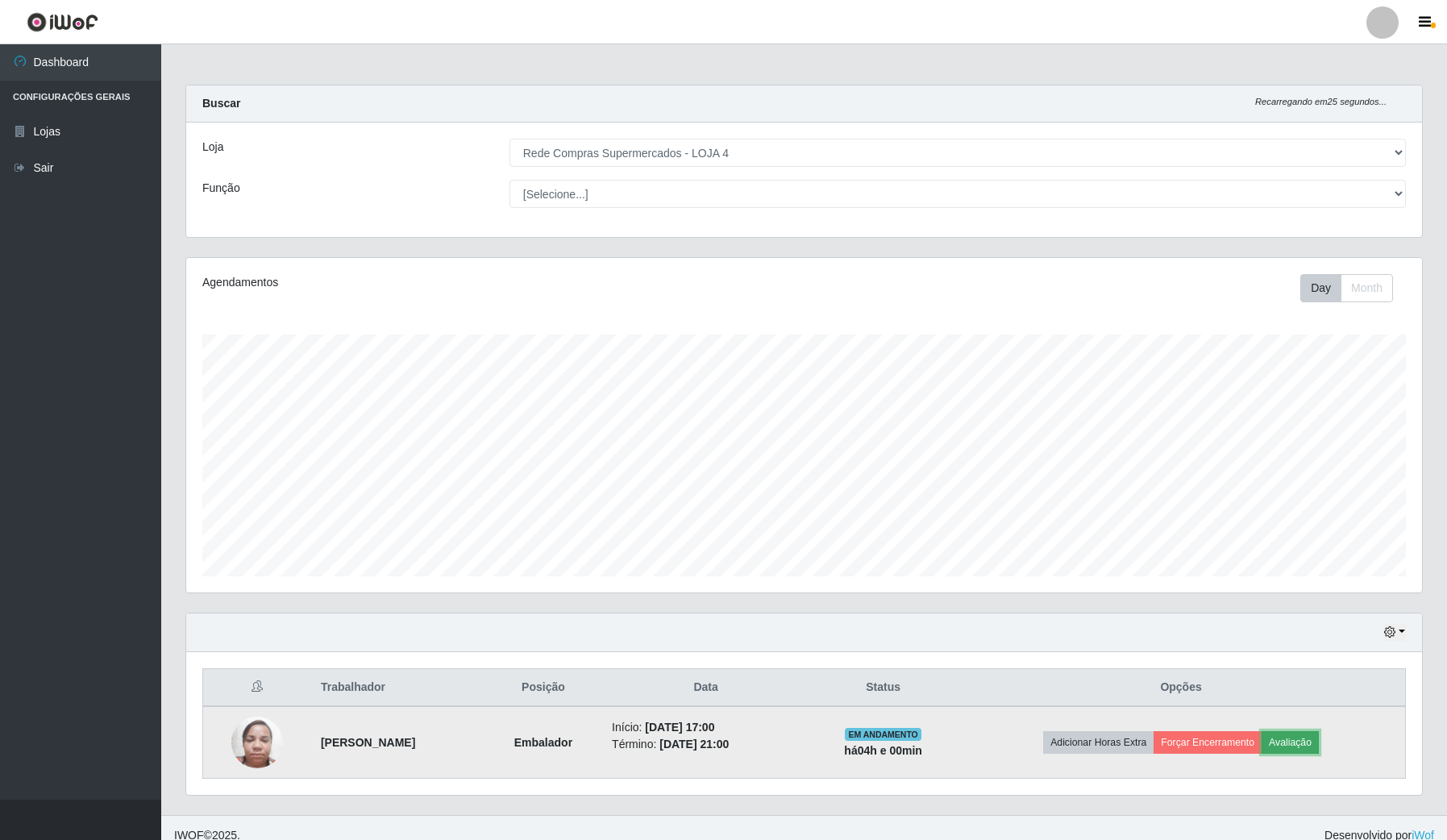
click at [1319, 747] on button "Avaliação" at bounding box center [1290, 742] width 57 height 23
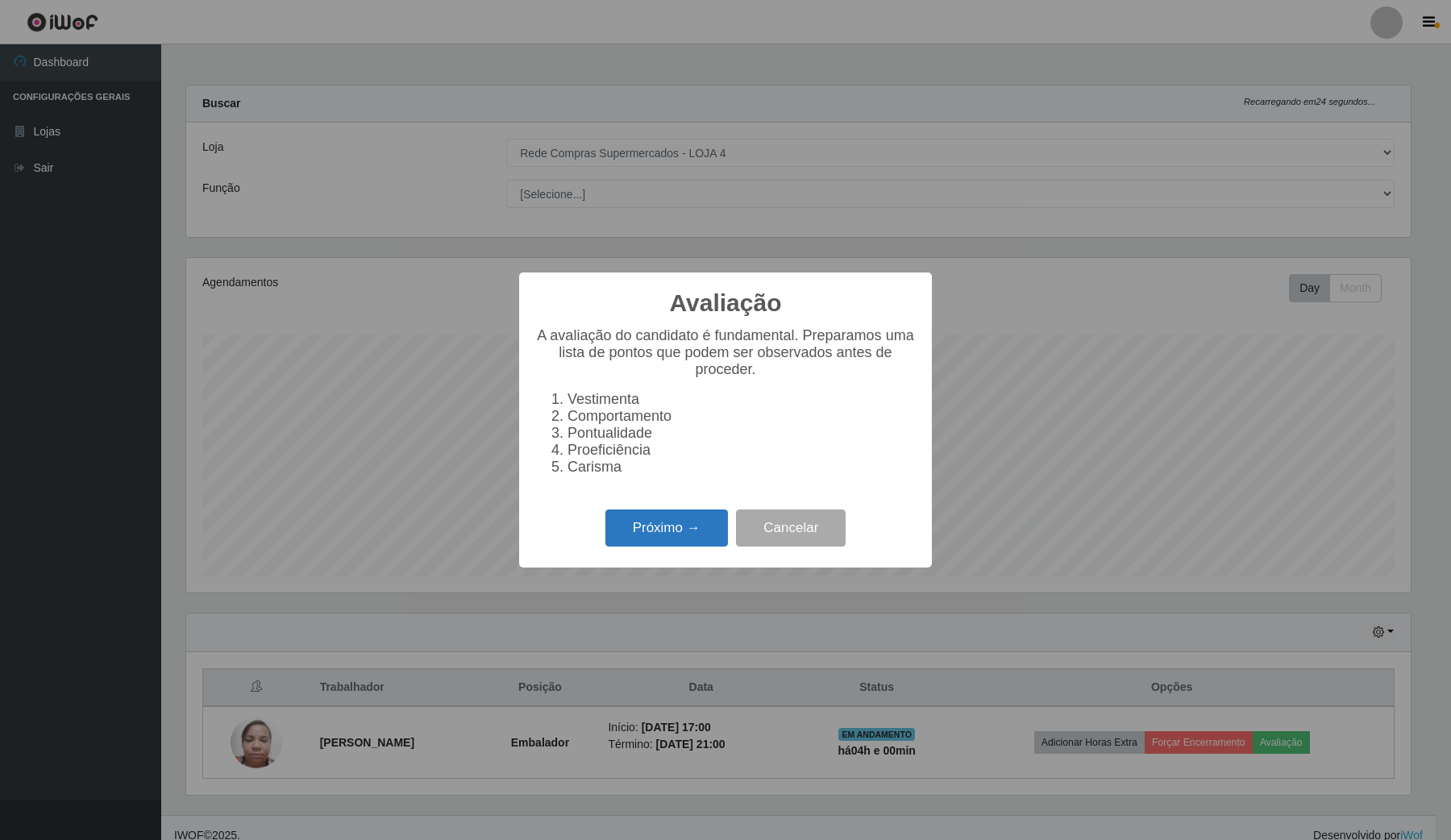
click at [700, 526] on button "Próximo →" at bounding box center [667, 528] width 122 height 38
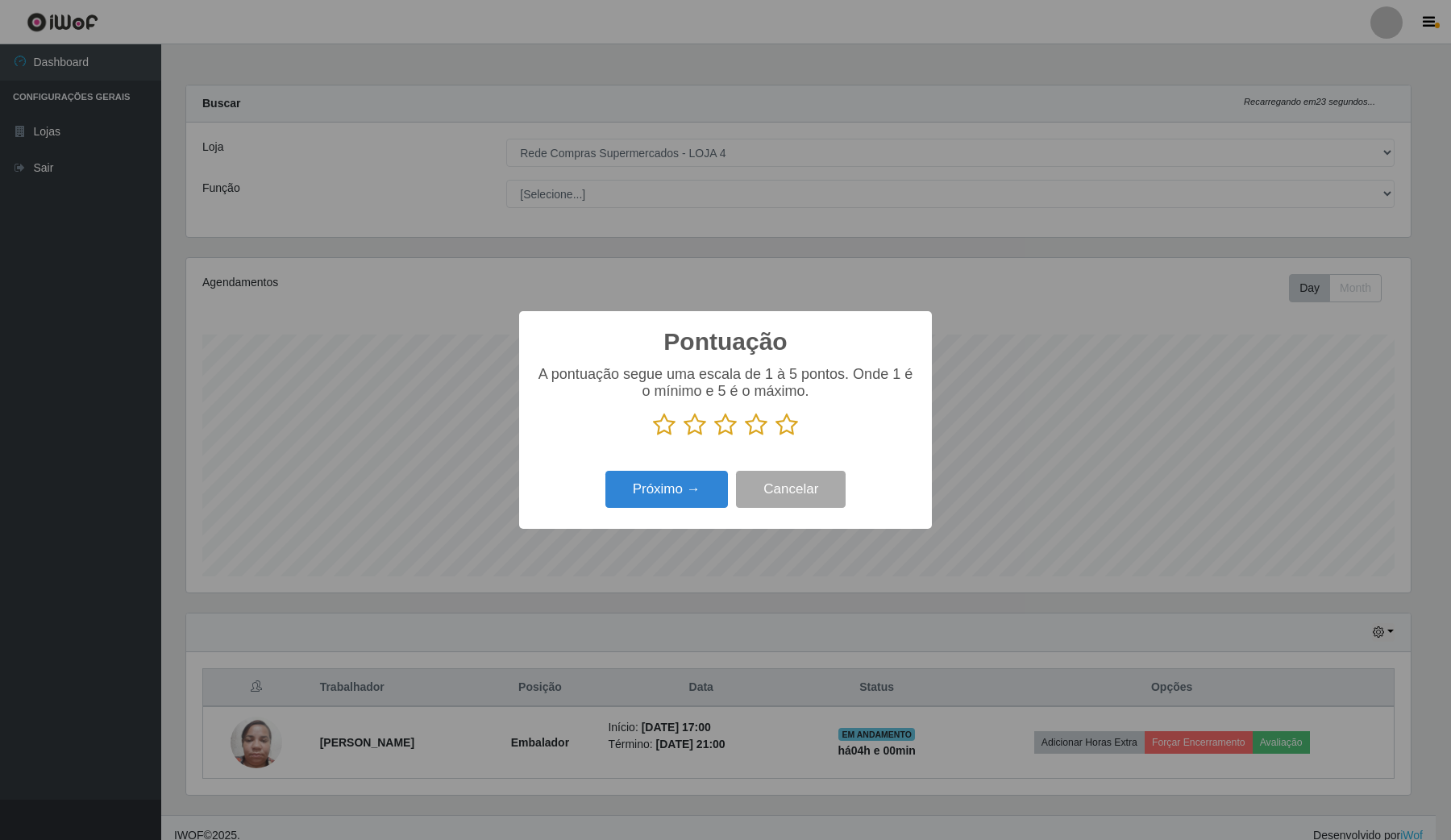
click at [795, 436] on icon at bounding box center [787, 425] width 23 height 24
click at [776, 437] on input "radio" at bounding box center [776, 437] width 0 height 0
click at [714, 488] on button "Próximo →" at bounding box center [667, 489] width 122 height 38
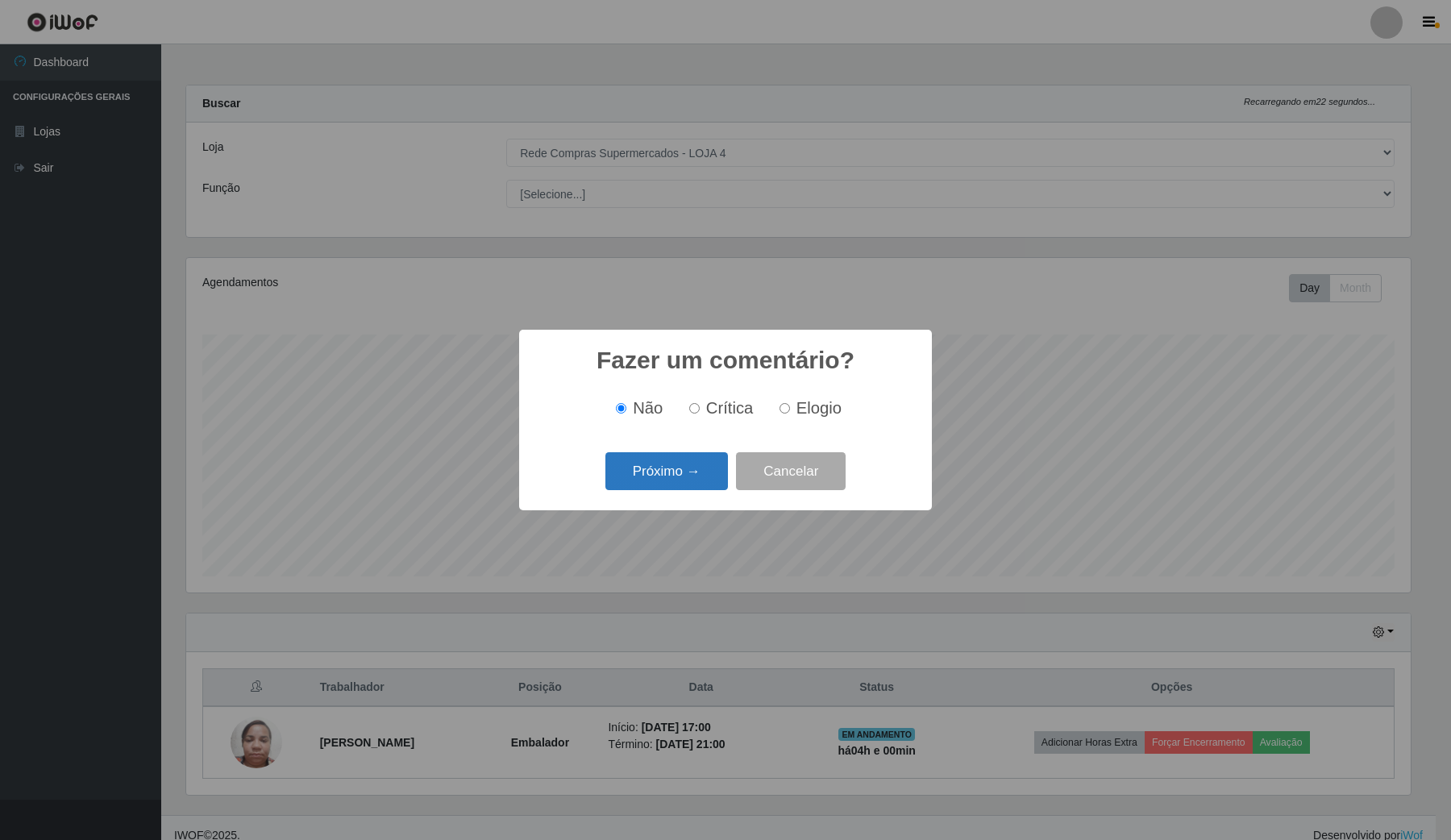
click at [711, 490] on button "Próximo →" at bounding box center [667, 471] width 122 height 38
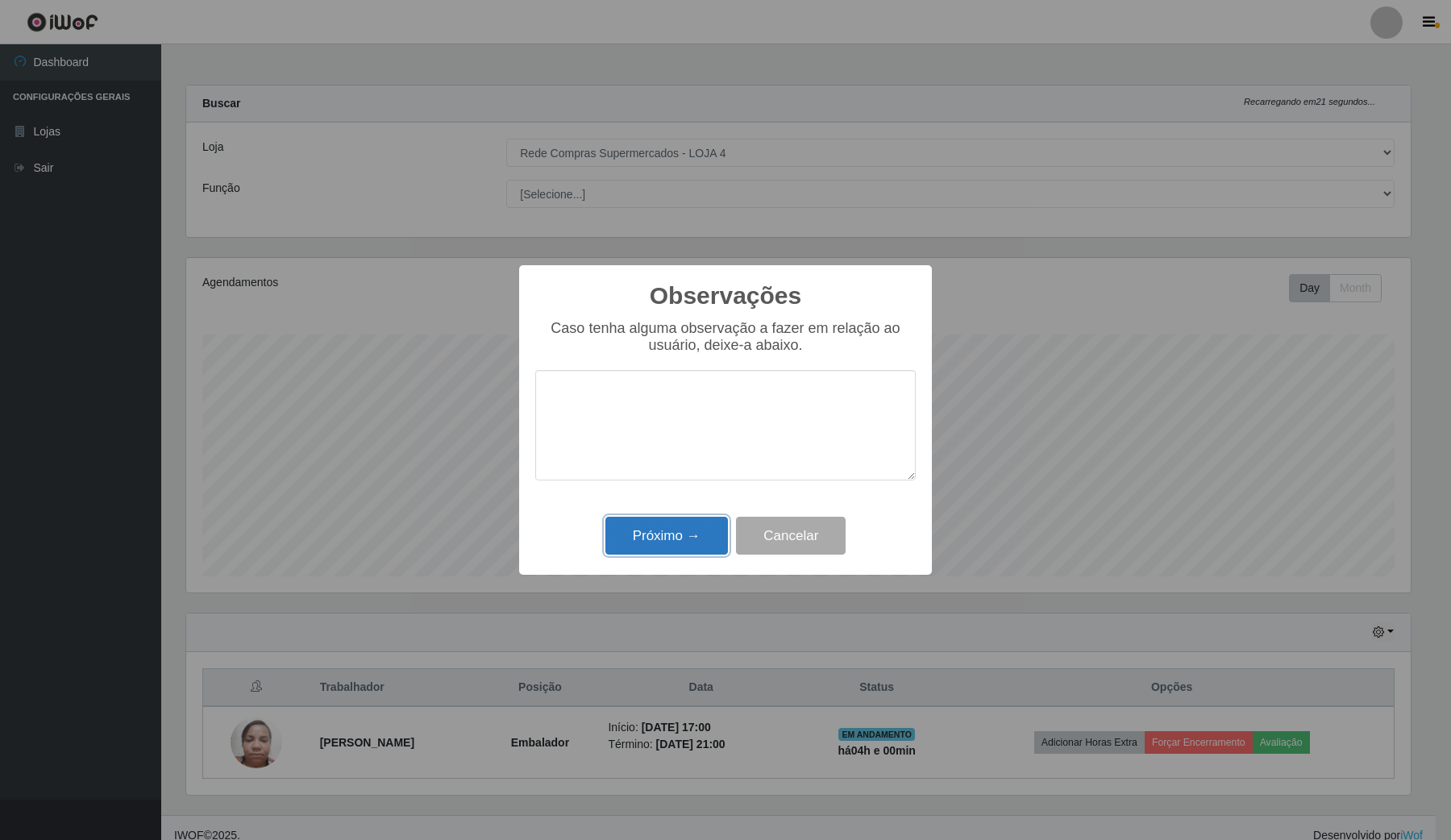
click at [681, 533] on button "Próximo →" at bounding box center [667, 535] width 122 height 38
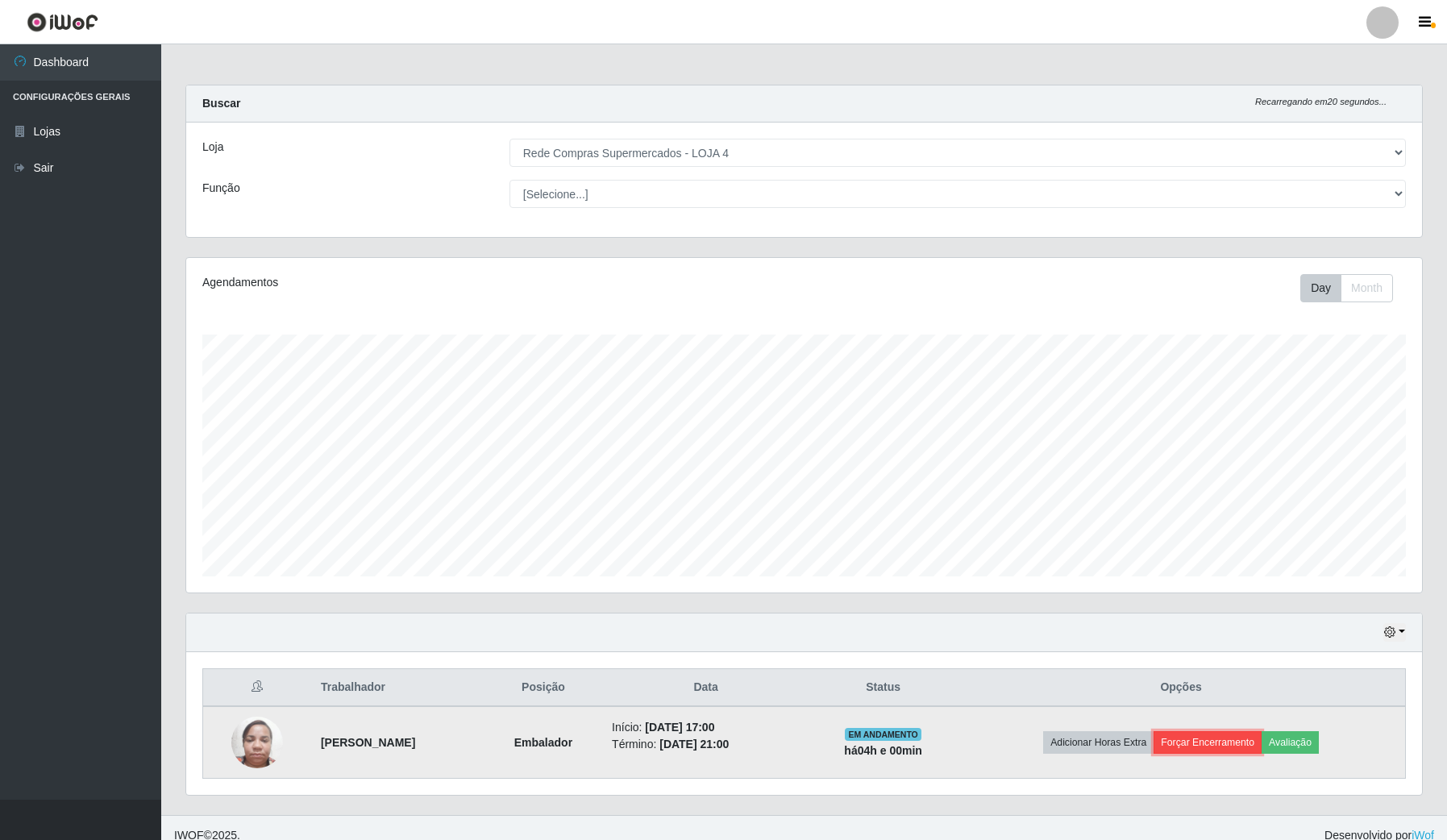
click at [1214, 738] on button "Forçar Encerramento" at bounding box center [1208, 742] width 108 height 23
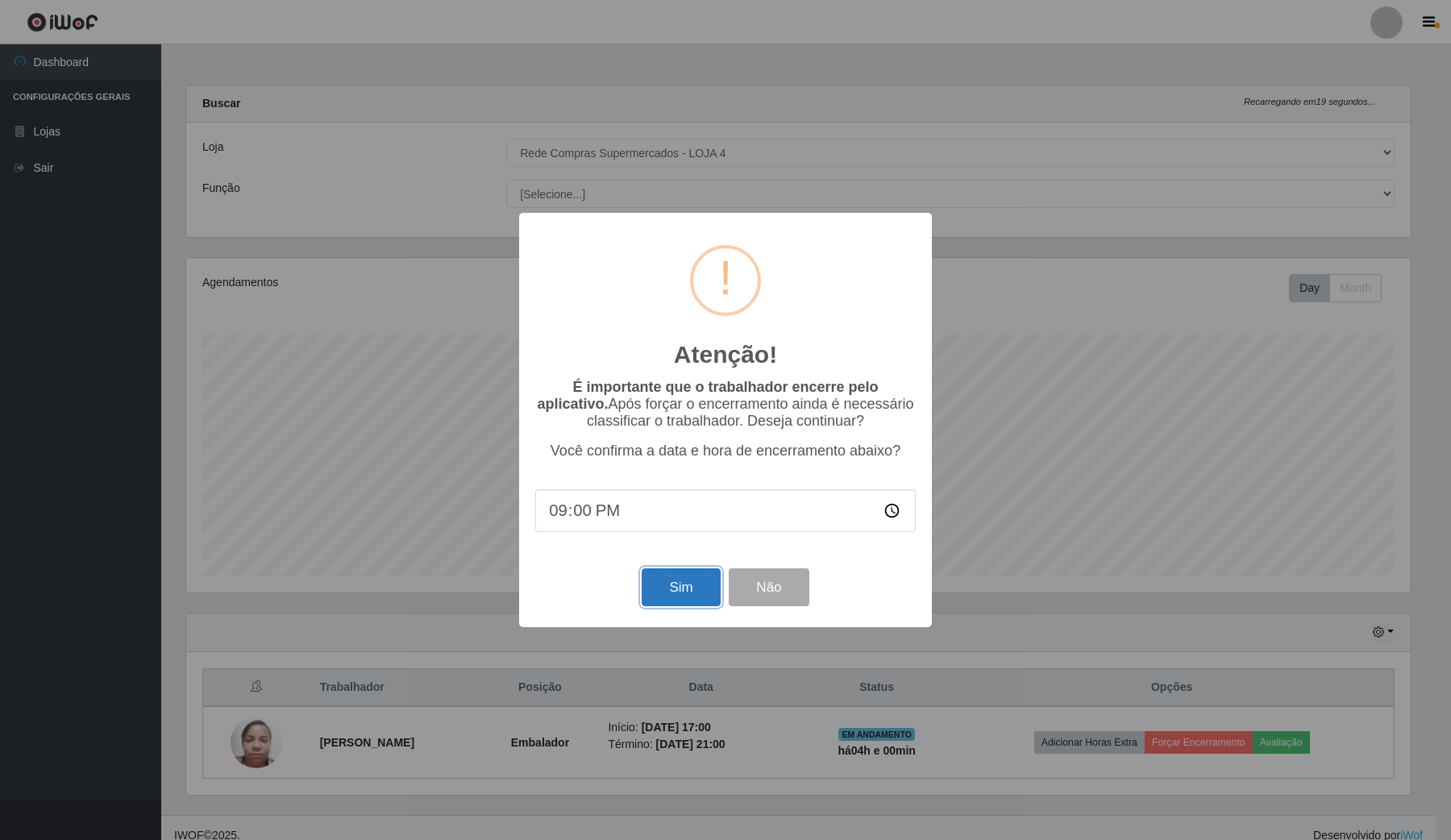
click at [711, 582] on button "Sim" at bounding box center [680, 586] width 78 height 38
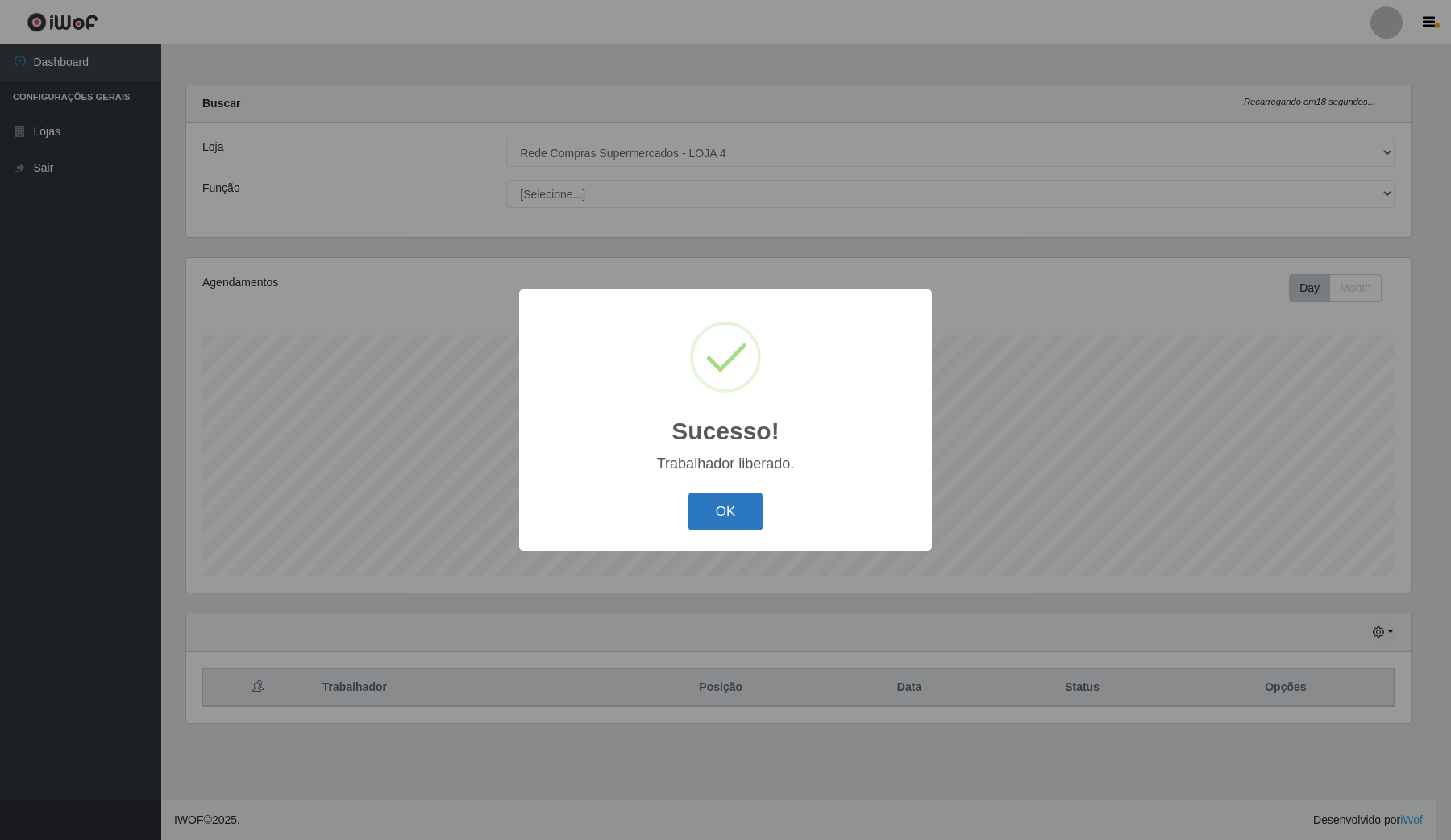
click at [726, 501] on button "OK" at bounding box center [726, 511] width 75 height 38
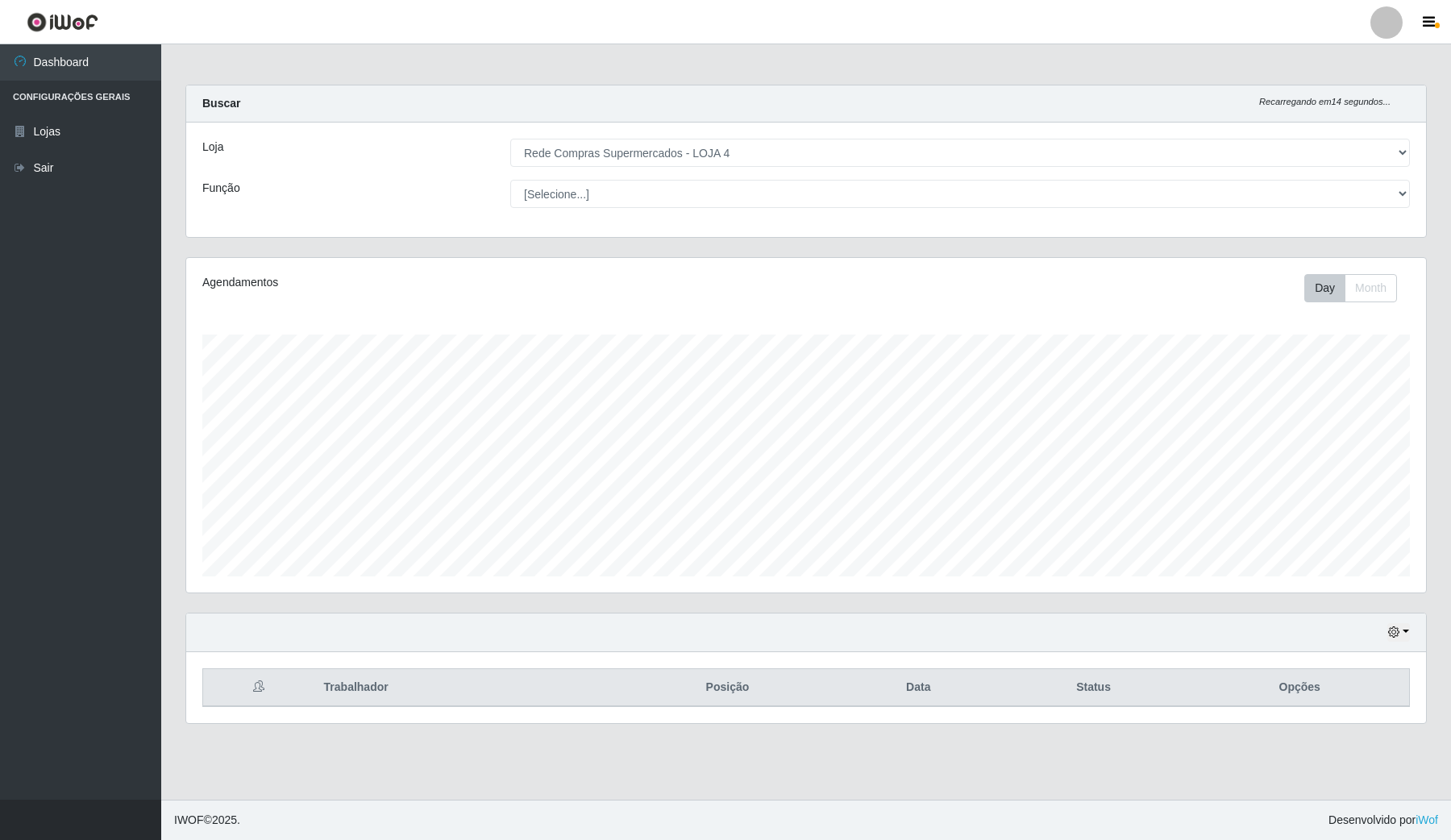
click at [1437, 2] on header "Perfil Alterar Senha Sair" at bounding box center [726, 22] width 1451 height 44
